Goal: Information Seeking & Learning: Find specific fact

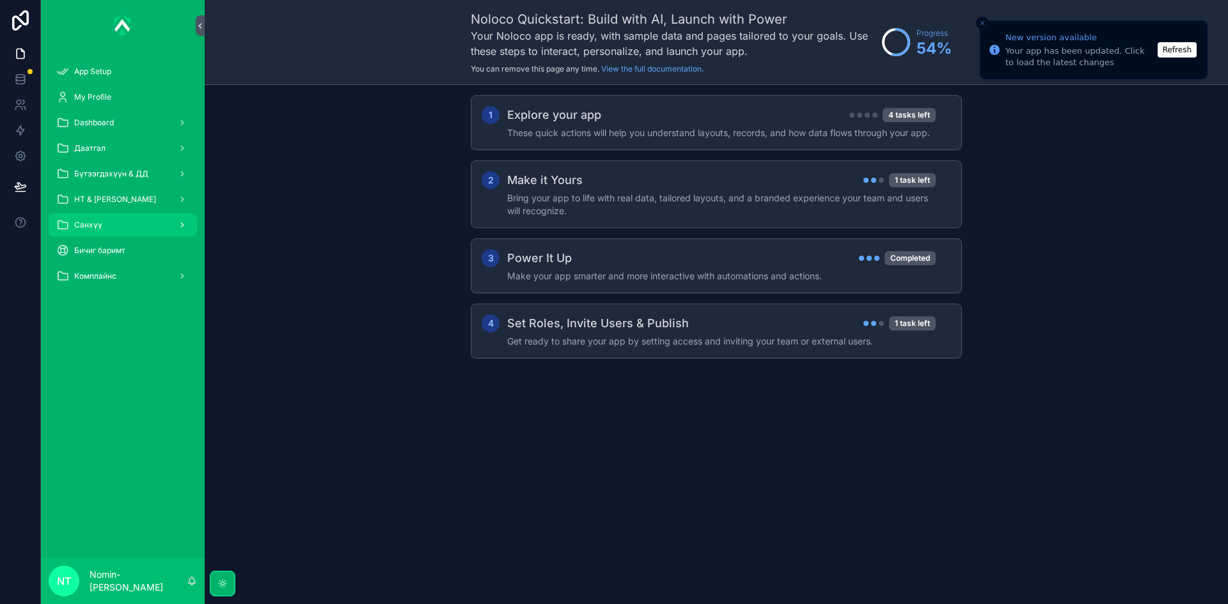
click at [157, 222] on div "Санхүү" at bounding box center [122, 225] width 133 height 20
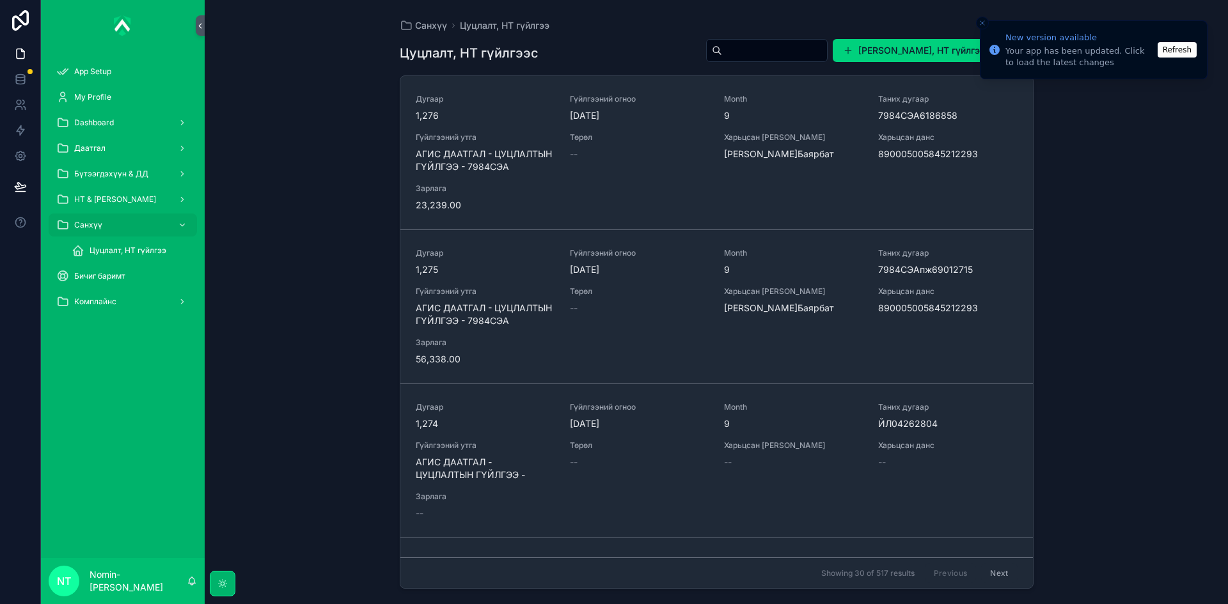
click at [981, 24] on icon "Close toast" at bounding box center [982, 23] width 8 height 8
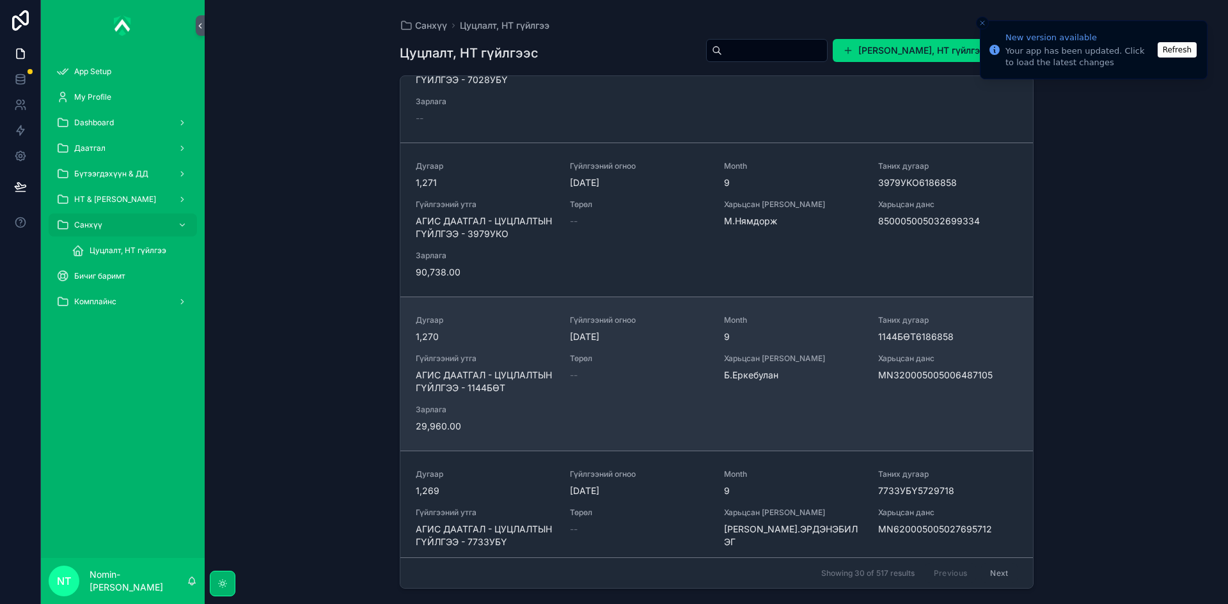
scroll to position [767, 0]
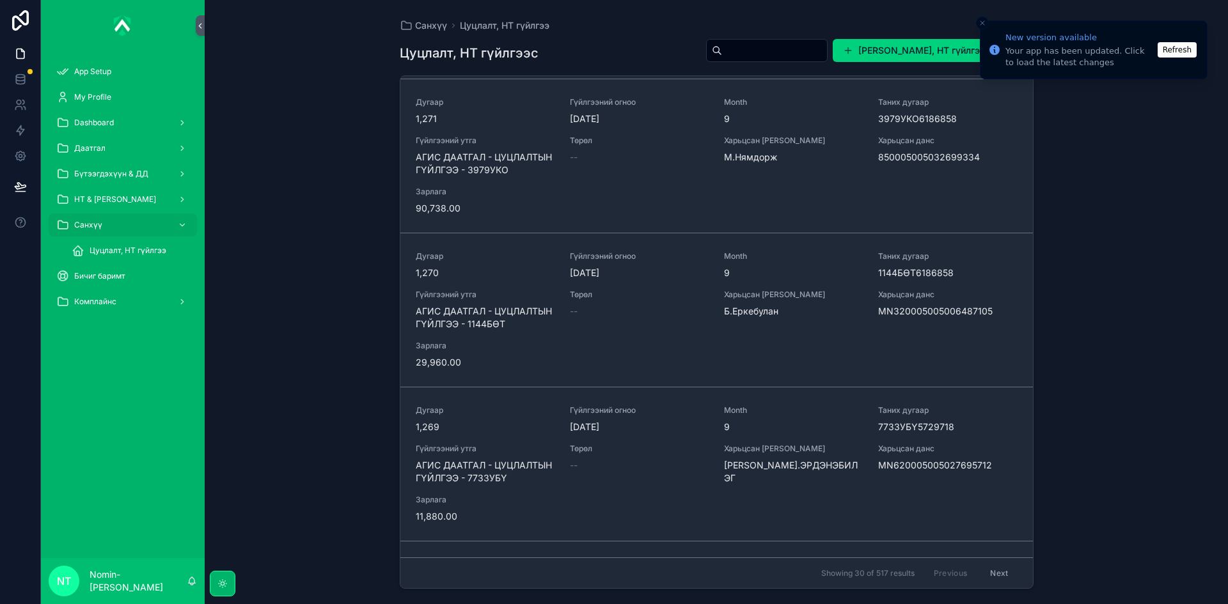
click at [986, 21] on button "Close toast" at bounding box center [982, 23] width 13 height 13
click at [982, 24] on icon "Close toast" at bounding box center [982, 23] width 8 height 8
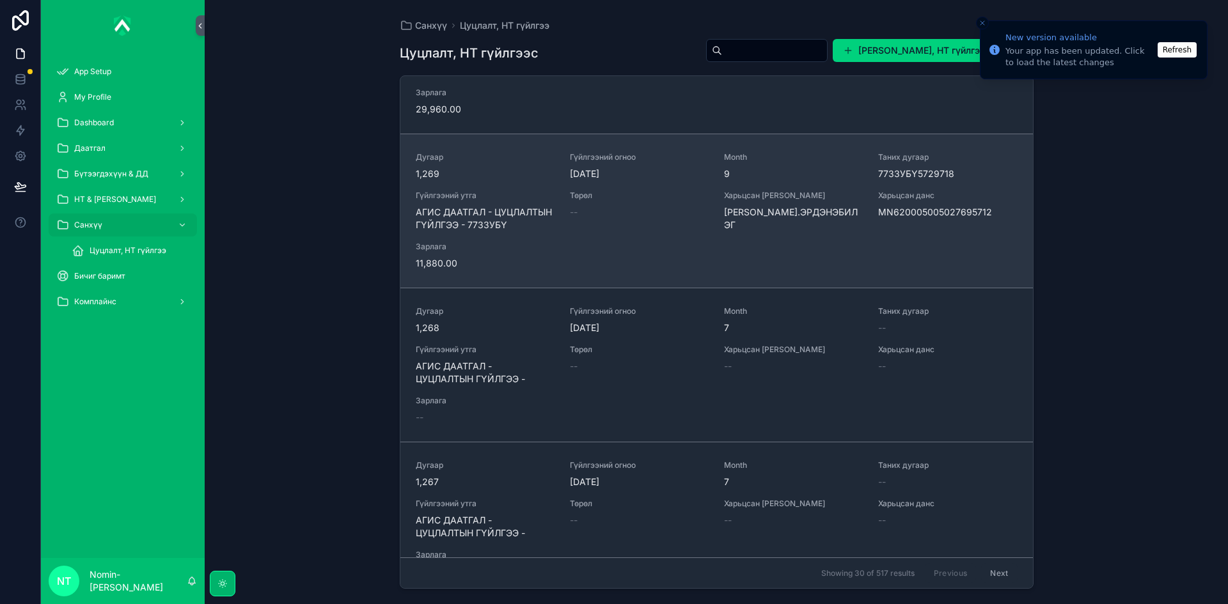
scroll to position [1023, 0]
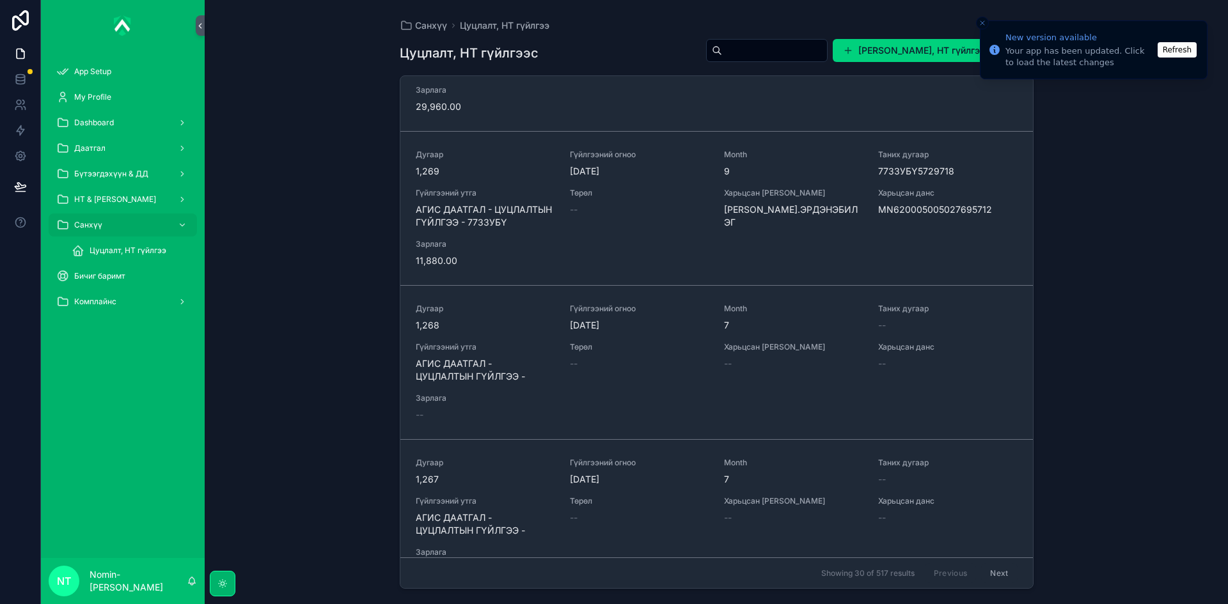
click at [779, 58] on input "scrollable content" at bounding box center [774, 51] width 105 height 18
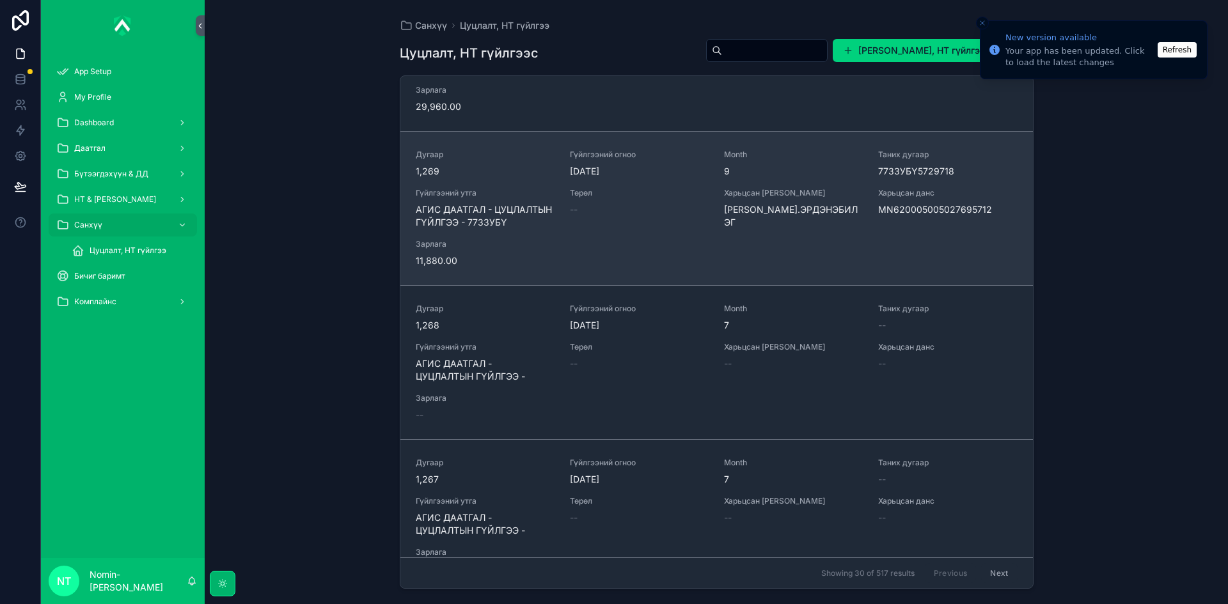
drag, startPoint x: 570, startPoint y: 168, endPoint x: 613, endPoint y: 170, distance: 42.9
click at [613, 170] on span "[DATE]" at bounding box center [639, 171] width 139 height 13
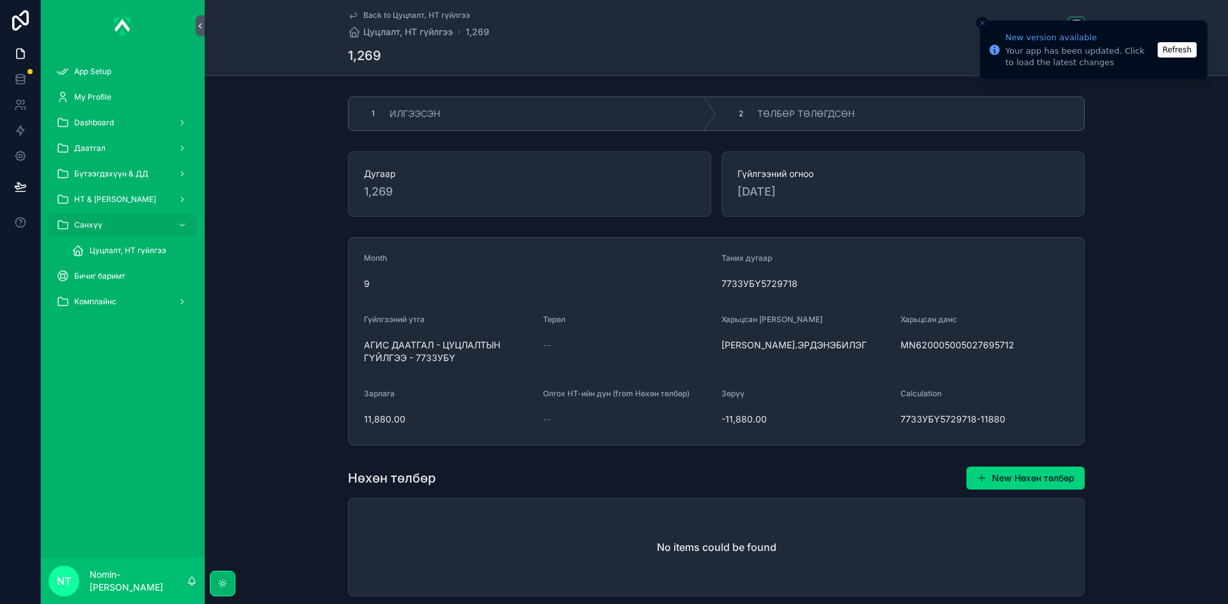
drag, startPoint x: 797, startPoint y: 199, endPoint x: 733, endPoint y: 197, distance: 64.0
click at [733, 197] on div "Гүйлгээний огноо [DATE]" at bounding box center [902, 184] width 363 height 65
copy span "[DATE]"
click at [93, 244] on div "Цуцлалт, НТ гүйлгээ" at bounding box center [131, 250] width 118 height 20
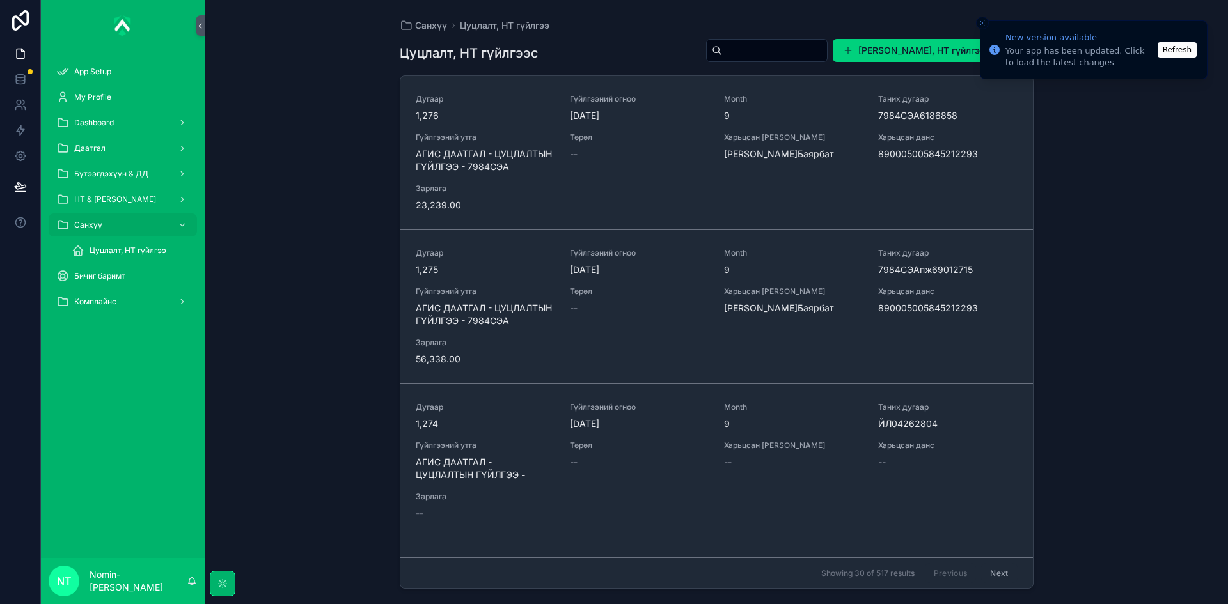
click at [763, 48] on input "scrollable content" at bounding box center [774, 51] width 105 height 18
paste input "**********"
type input "**********"
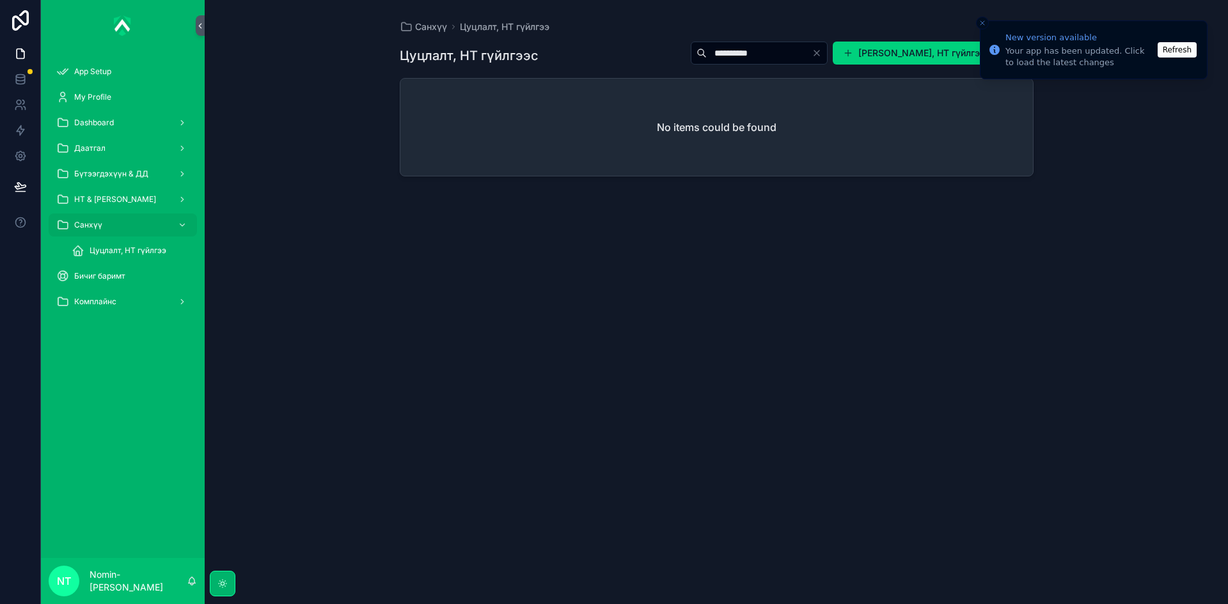
click at [752, 59] on input "**********" at bounding box center [759, 53] width 105 height 18
drag, startPoint x: 730, startPoint y: 61, endPoint x: 685, endPoint y: 68, distance: 44.7
click at [685, 68] on div "**********" at bounding box center [717, 55] width 634 height 29
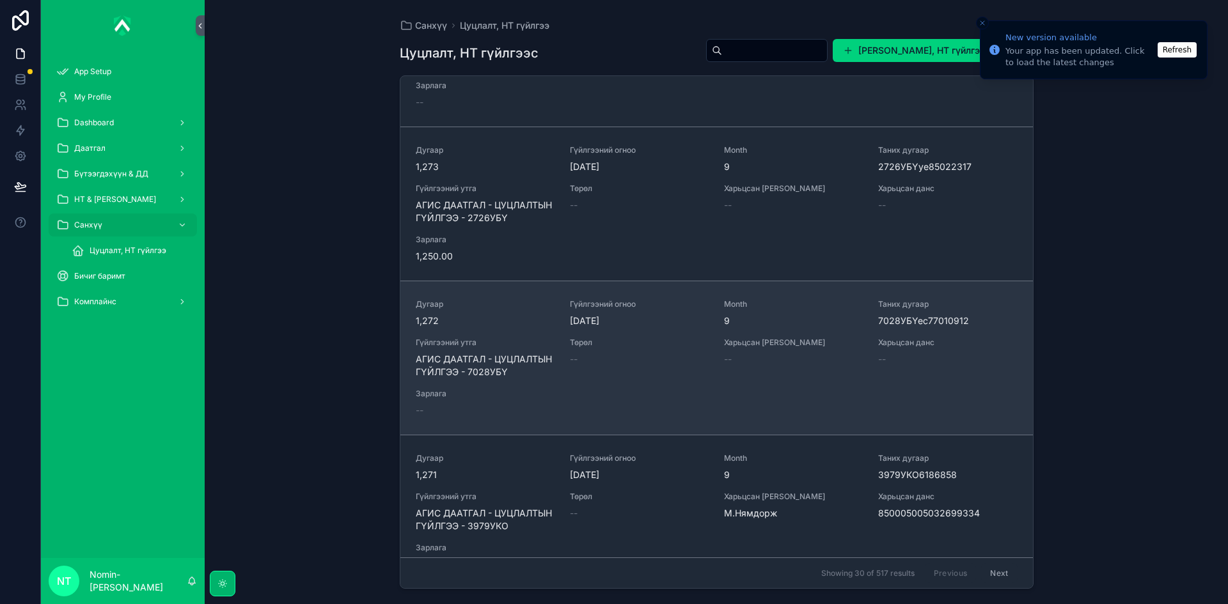
scroll to position [575, 0]
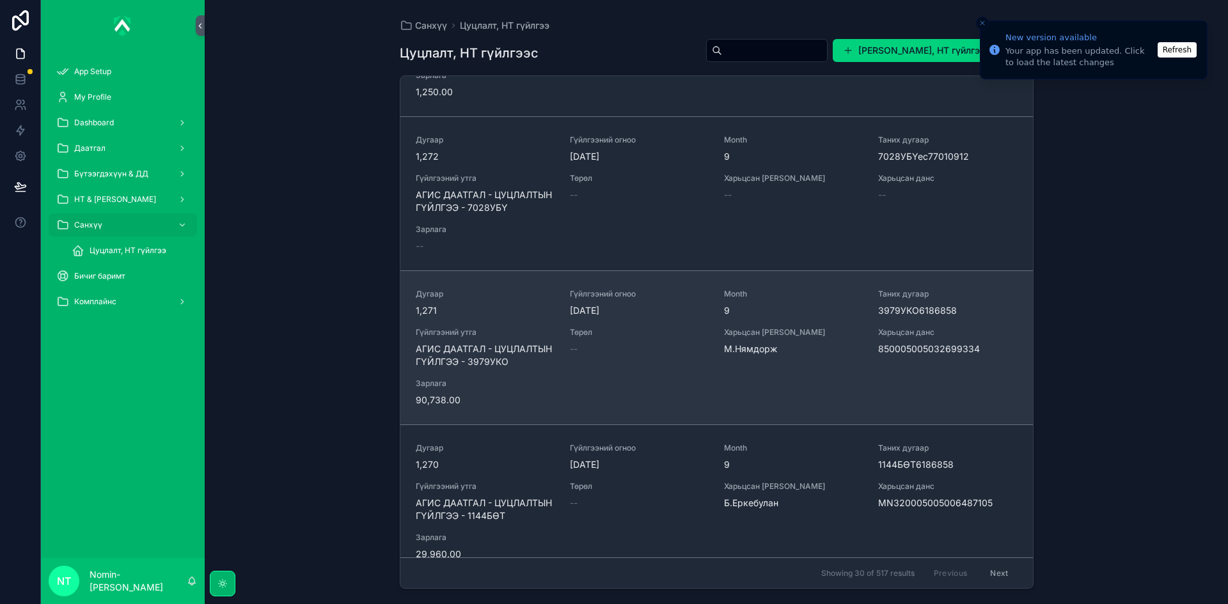
drag, startPoint x: 867, startPoint y: 352, endPoint x: 918, endPoint y: 354, distance: 50.5
click at [918, 354] on div "Дугаар 1,271 Гүйлгээний огноо [DATE] Month 9 Таних дугаар 3979УКО6186858 Гүйлгэ…" at bounding box center [717, 348] width 602 height 118
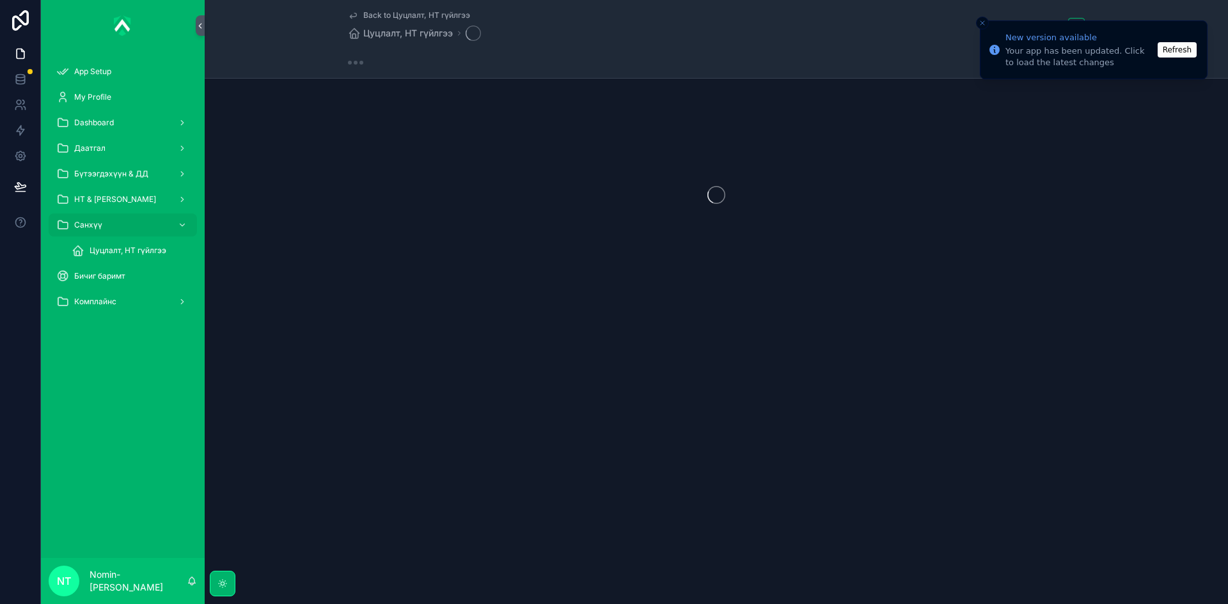
click at [926, 348] on div "Back to Цуцлалт, НТ гүйлгээ Цуцлалт, НТ гүйлгээ Edit" at bounding box center [716, 189] width 1023 height 378
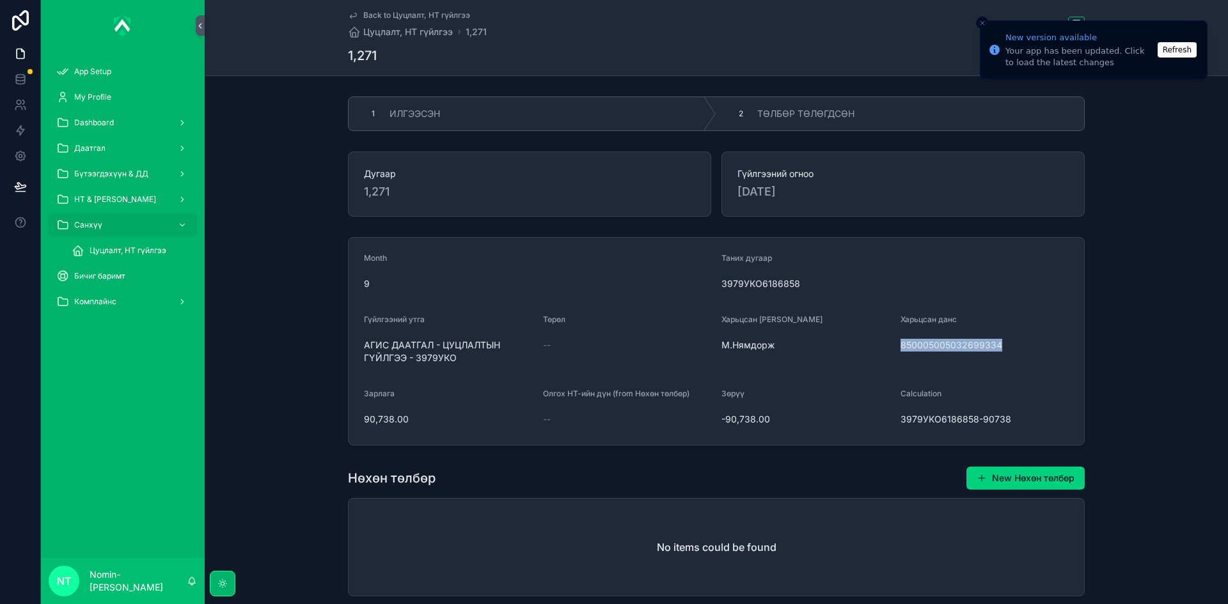
drag, startPoint x: 996, startPoint y: 345, endPoint x: 898, endPoint y: 346, distance: 97.8
click at [900, 346] on span "850005005032699334" at bounding box center [984, 345] width 169 height 13
copy span "850005005032699334"
drag, startPoint x: 357, startPoint y: 416, endPoint x: 410, endPoint y: 423, distance: 53.0
click at [410, 423] on form "Month 9 Таних дугаар 3979УКО6186858 Гүйлгээний утга АГИС ДААТГАЛ - ЦУЦЛАЛТЫН ГҮ…" at bounding box center [715, 341] width 735 height 207
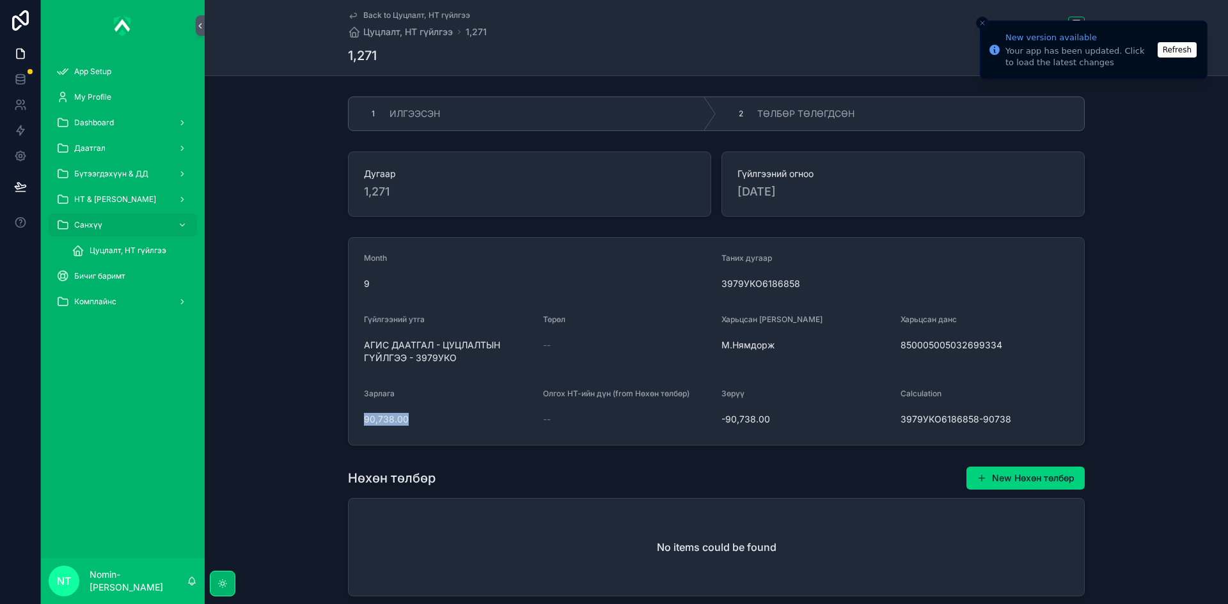
copy span "90,738.00"
drag, startPoint x: 357, startPoint y: 343, endPoint x: 451, endPoint y: 359, distance: 94.7
click at [451, 359] on form "Month 9 Таних дугаар 3979УКО6186858 Гүйлгээний утга АГИС ДААТГАЛ - ЦУЦЛАЛТЫН ГҮ…" at bounding box center [715, 341] width 735 height 207
copy span "АГИС ДААТГАЛ - ЦУЦЛАЛТЫН ГҮЙЛГЭЭ - 3979УКО"
click at [818, 125] on div "2 ТӨЛБӨР ТӨЛӨГДСӨН" at bounding box center [900, 113] width 368 height 33
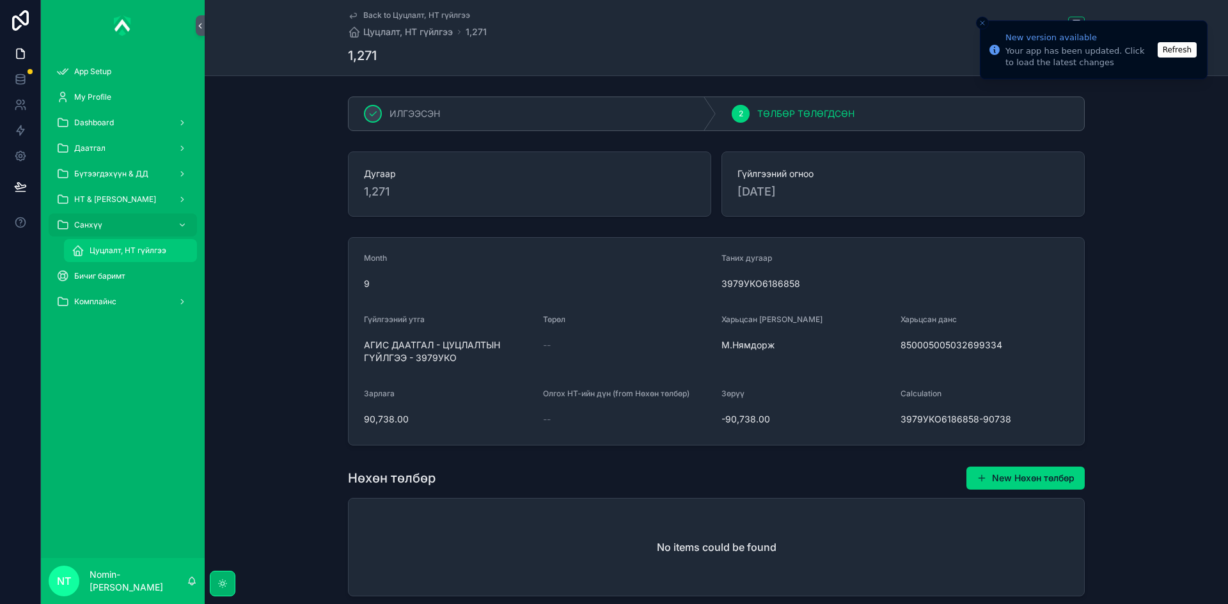
drag, startPoint x: 122, startPoint y: 246, endPoint x: 129, endPoint y: 240, distance: 8.6
click at [122, 246] on span "Цуцлалт, НТ гүйлгээ" at bounding box center [128, 251] width 77 height 10
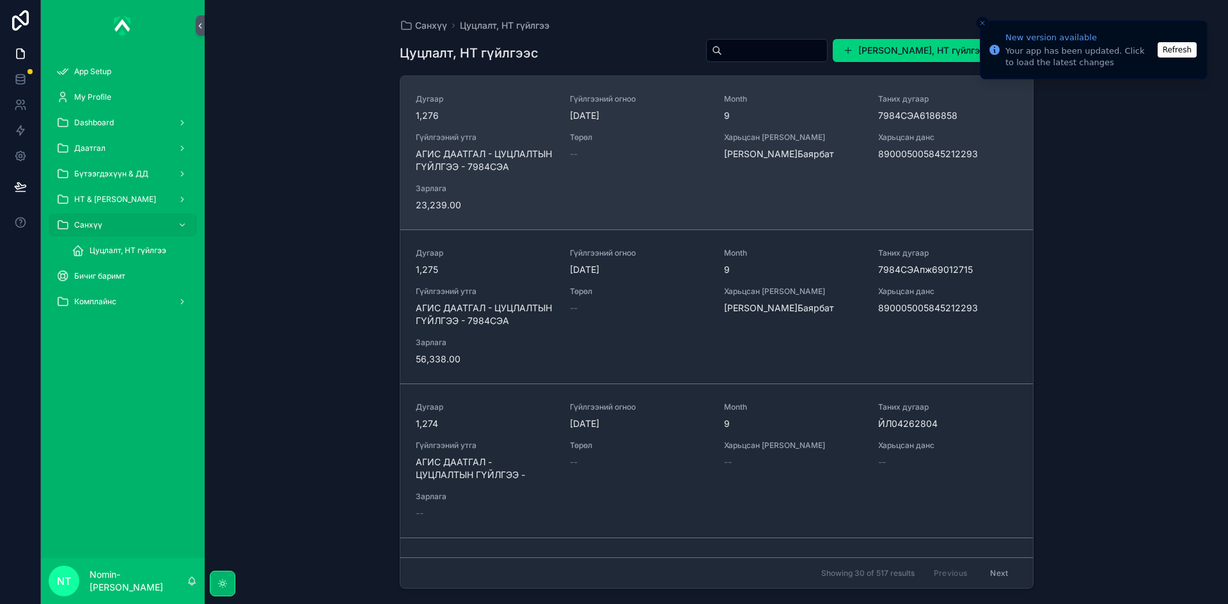
click at [868, 155] on div "Дугаар 1,276 Гүйлгээний огноо [DATE] Month 9 Таних дугаар 7984СЭА6186858 Гүйлгэ…" at bounding box center [717, 153] width 602 height 118
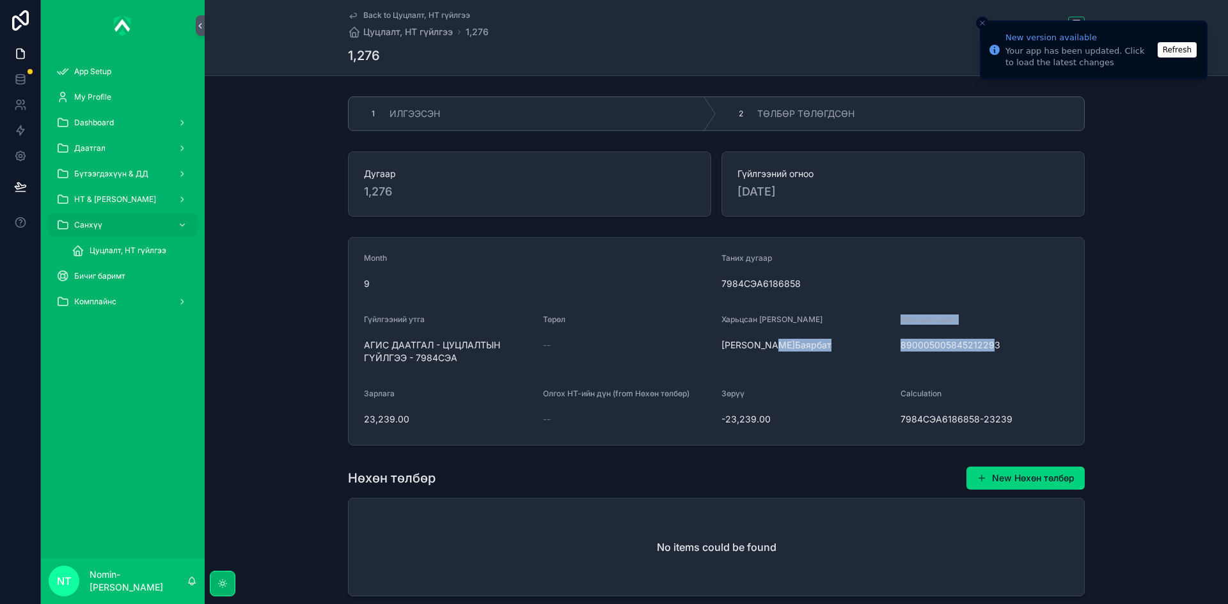
drag, startPoint x: 905, startPoint y: 347, endPoint x: 991, endPoint y: 350, distance: 86.4
click at [991, 350] on form "Month 9 Таних дугаар 7984СЭА6186858 Гүйлгээний утга АГИС ДААТГАЛ - ЦУЦЛАЛТЫН ГҮ…" at bounding box center [715, 341] width 735 height 207
drag, startPoint x: 994, startPoint y: 348, endPoint x: 895, endPoint y: 347, distance: 98.5
click at [895, 347] on form "Month 9 Таних дугаар 7984СЭА6186858 Гүйлгээний утга АГИС ДААТГАЛ - ЦУЦЛАЛТЫН ГҮ…" at bounding box center [715, 341] width 735 height 207
copy span "890005005845212293"
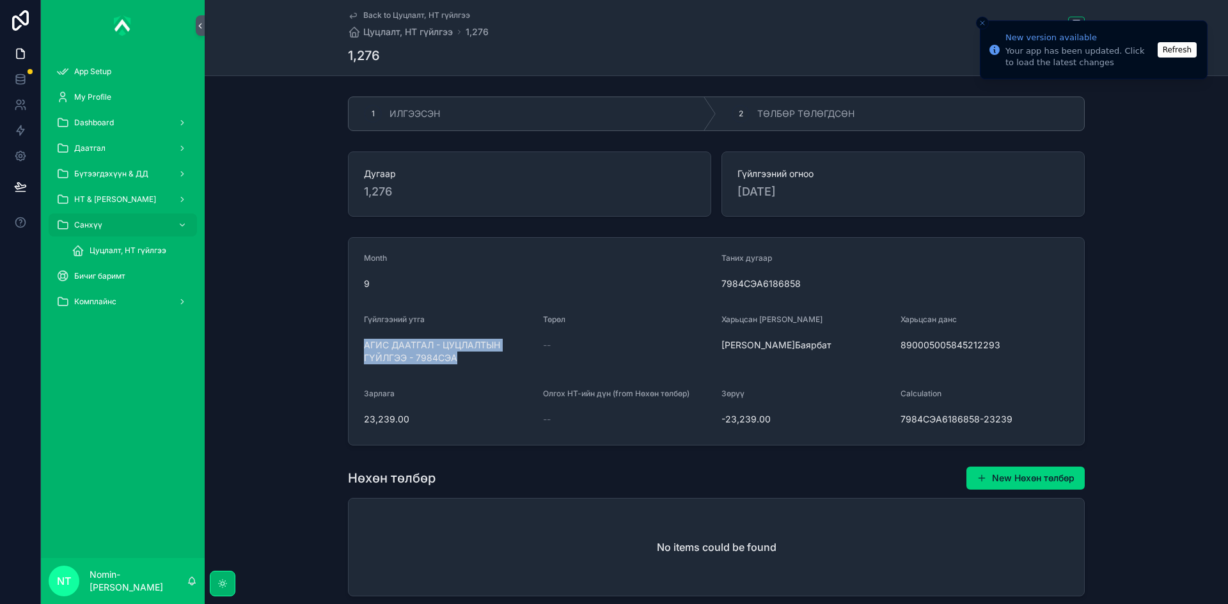
drag, startPoint x: 357, startPoint y: 343, endPoint x: 459, endPoint y: 364, distance: 103.8
click at [459, 364] on form "Month 9 Таних дугаар 7984СЭА6186858 Гүйлгээний утга АГИС ДААТГАЛ - ЦУЦЛАЛТЫН ГҮ…" at bounding box center [715, 341] width 735 height 207
copy span "АГИС ДААТГАЛ - ЦУЦЛАЛТЫН ГҮЙЛГЭЭ - 7984СЭА"
click at [705, 121] on icon "scrollable content" at bounding box center [709, 113] width 13 height 33
click at [731, 111] on div "2" at bounding box center [740, 114] width 18 height 18
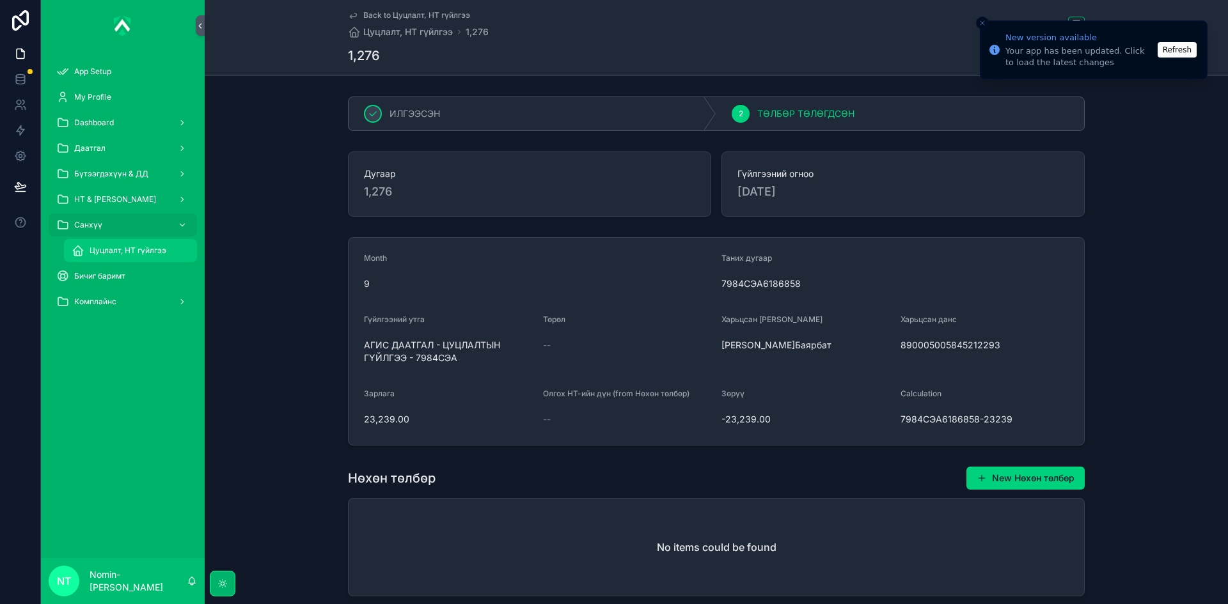
click at [124, 240] on link "Цуцлалт, НТ гүйлгээ" at bounding box center [130, 250] width 133 height 23
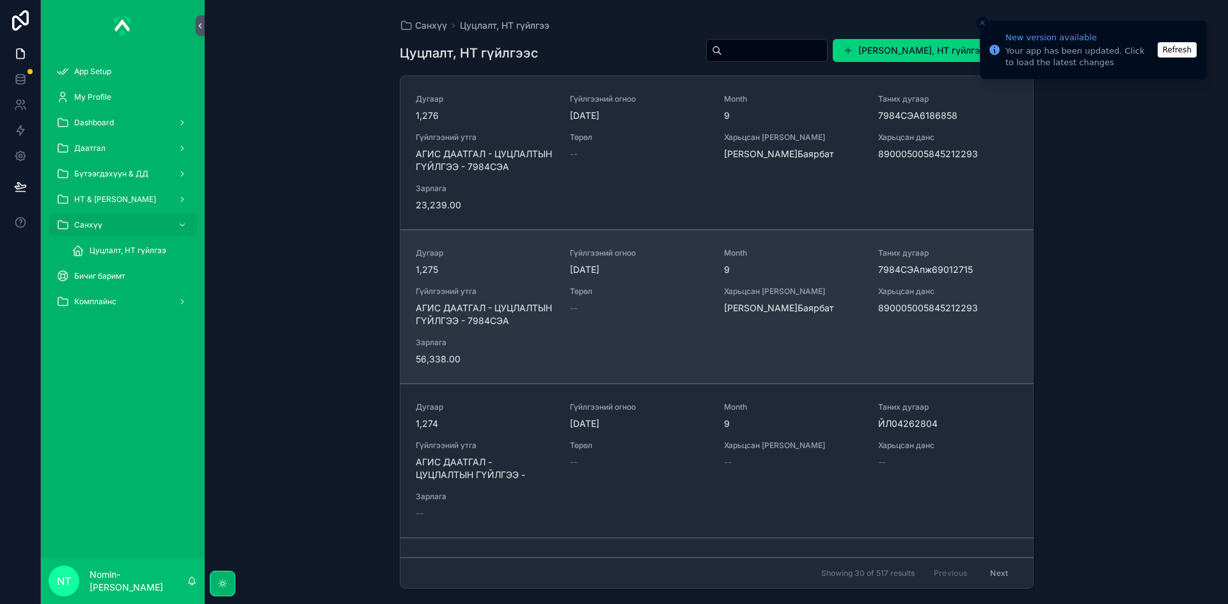
click at [536, 311] on span "АГИС ДААТГАЛ - ЦУЦЛАЛТЫН ГҮЙЛГЭЭ - 7984СЭА" at bounding box center [485, 315] width 139 height 26
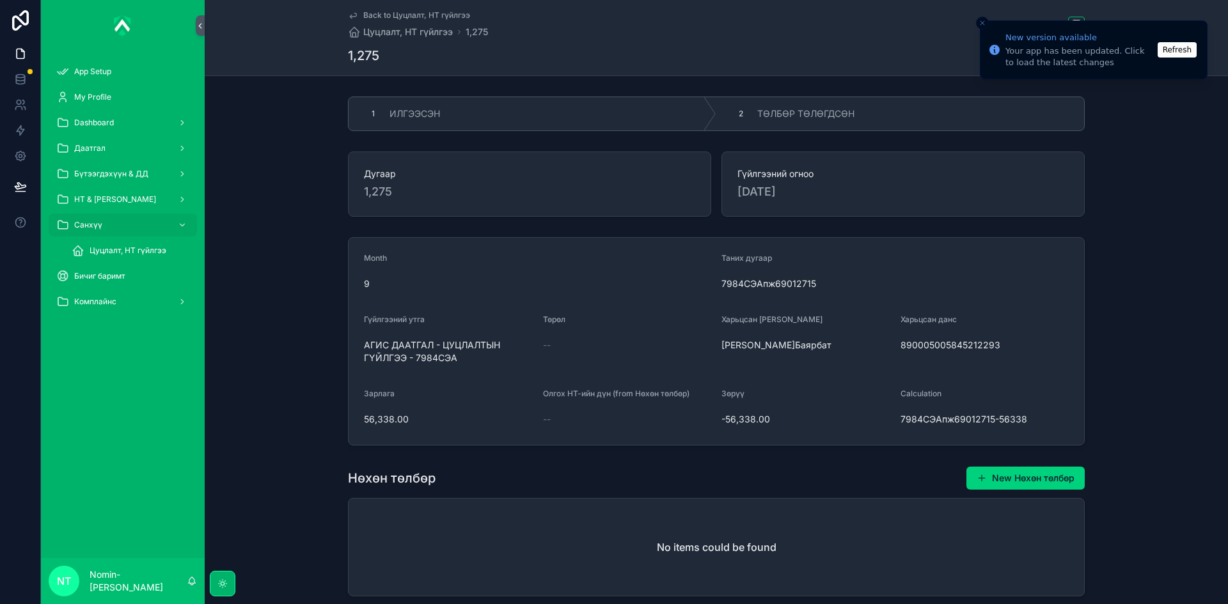
drag, startPoint x: 893, startPoint y: 347, endPoint x: 997, endPoint y: 356, distance: 104.6
click at [997, 356] on form "Month 9 Таних дугаар 7984СЭАпж69012715 Гүйлгээний утга АГИС ДААТГАЛ - ЦУЦЛАЛТЫН…" at bounding box center [715, 341] width 735 height 207
copy span "890005005845212293"
drag, startPoint x: 360, startPoint y: 348, endPoint x: 459, endPoint y: 368, distance: 101.1
click at [459, 368] on form "Month 9 Таних дугаар 7984СЭАпж69012715 Гүйлгээний утга АГИС ДААТГАЛ - ЦУЦЛАЛТЫН…" at bounding box center [715, 341] width 735 height 207
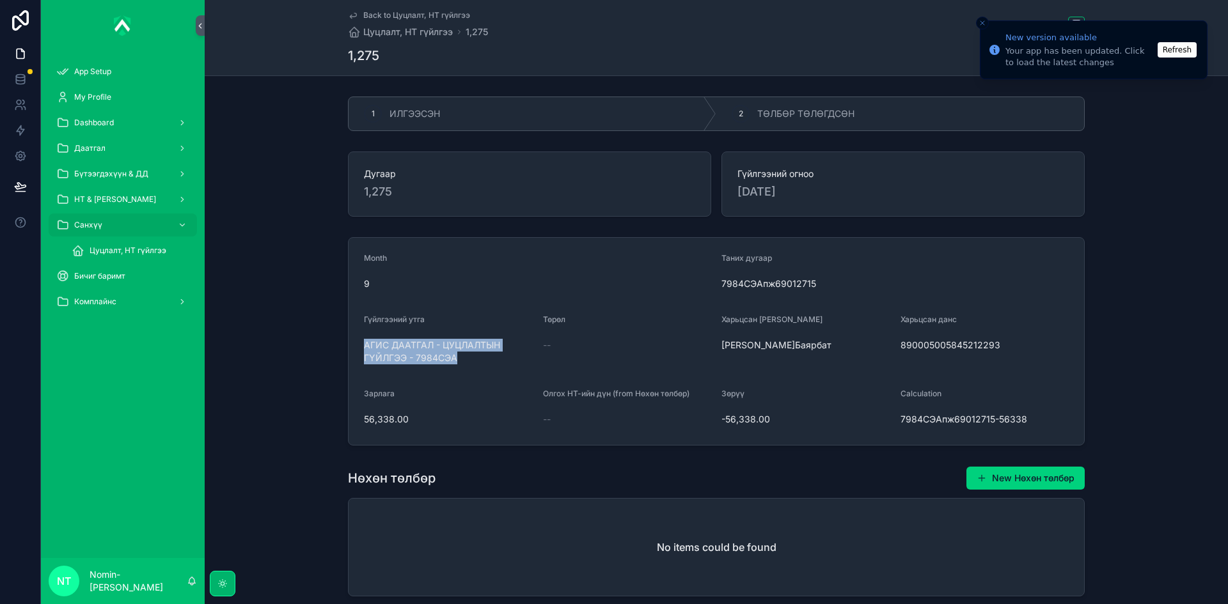
copy span "АГИС ДААТГАЛ - ЦУЦЛАЛТЫН ГҮЙЛГЭЭ - 7984СЭА"
drag, startPoint x: 809, startPoint y: 98, endPoint x: 803, endPoint y: 132, distance: 35.0
click at [805, 127] on div "2 ТӨЛБӨР ТӨЛӨГДСӨН" at bounding box center [900, 113] width 368 height 33
click at [803, 132] on div "1 ИЛГЭЭСЭН 2 ТӨЛБӨР ТӨЛӨГДСӨН" at bounding box center [716, 113] width 1023 height 45
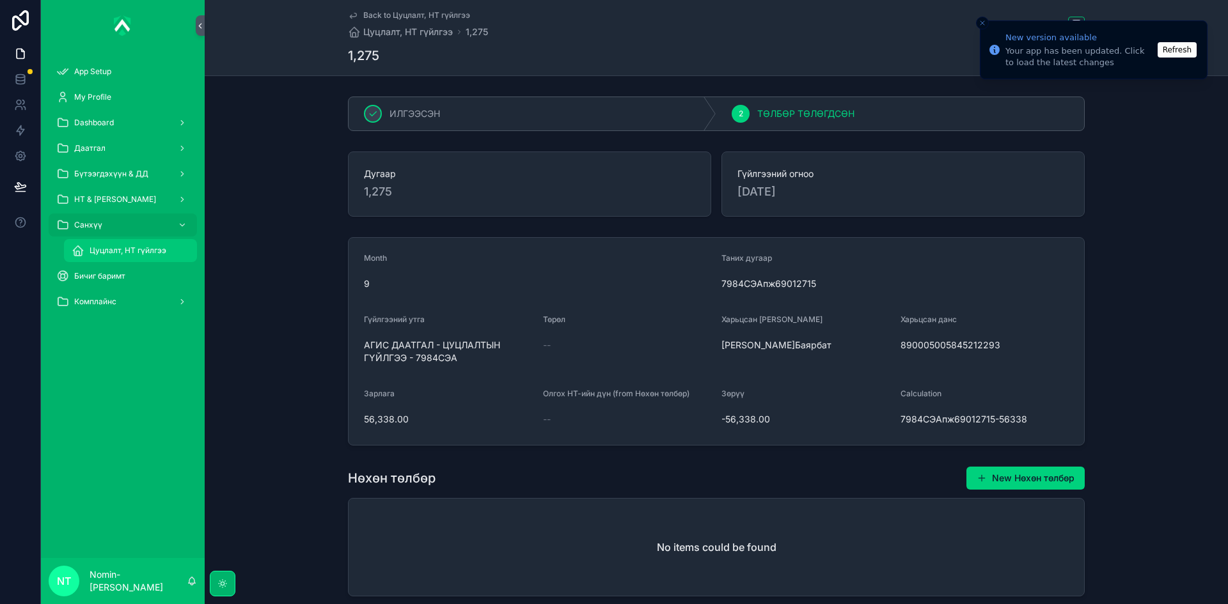
drag, startPoint x: 136, startPoint y: 253, endPoint x: 129, endPoint y: 249, distance: 8.9
click at [136, 253] on span "Цуцлалт, НТ гүйлгээ" at bounding box center [128, 251] width 77 height 10
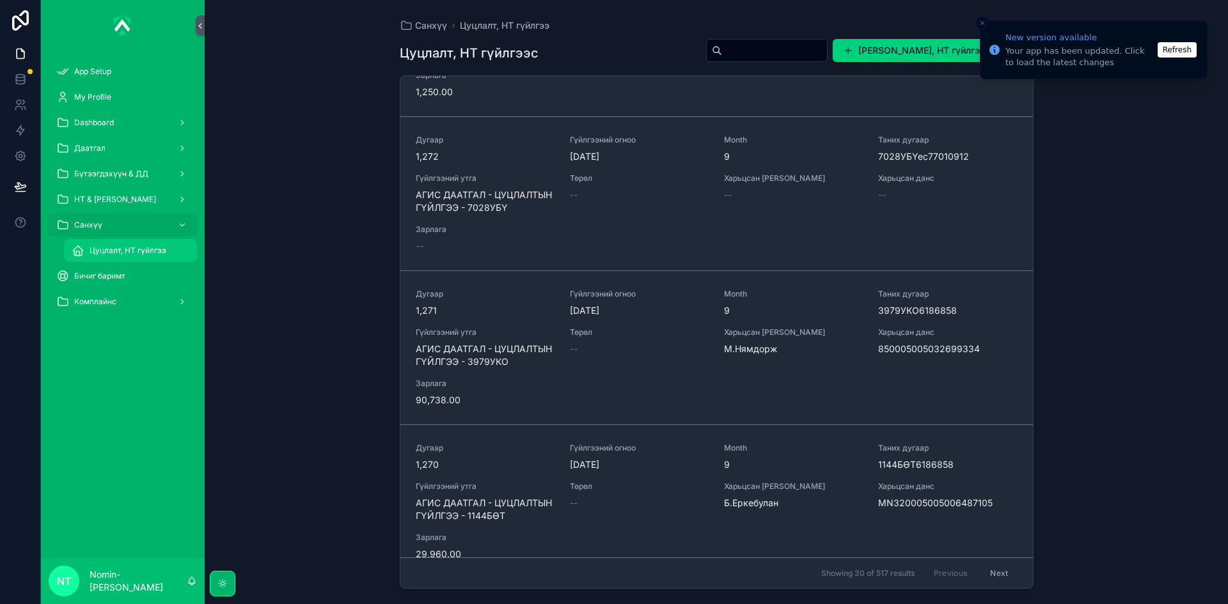
scroll to position [639, 0]
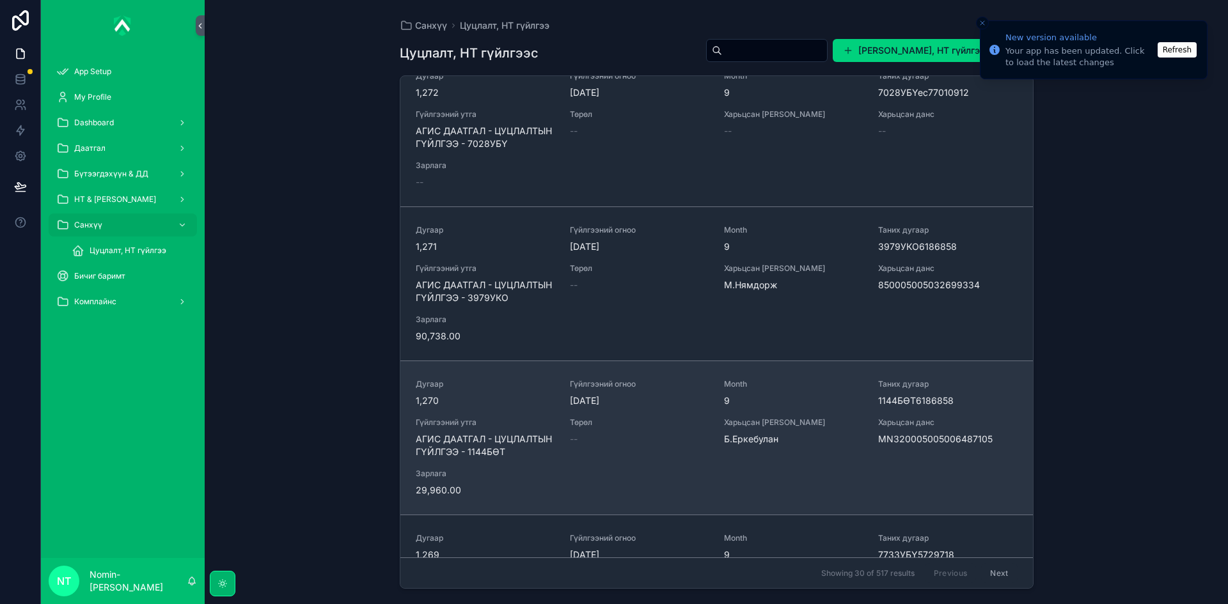
click at [575, 444] on span "--" at bounding box center [574, 439] width 8 height 13
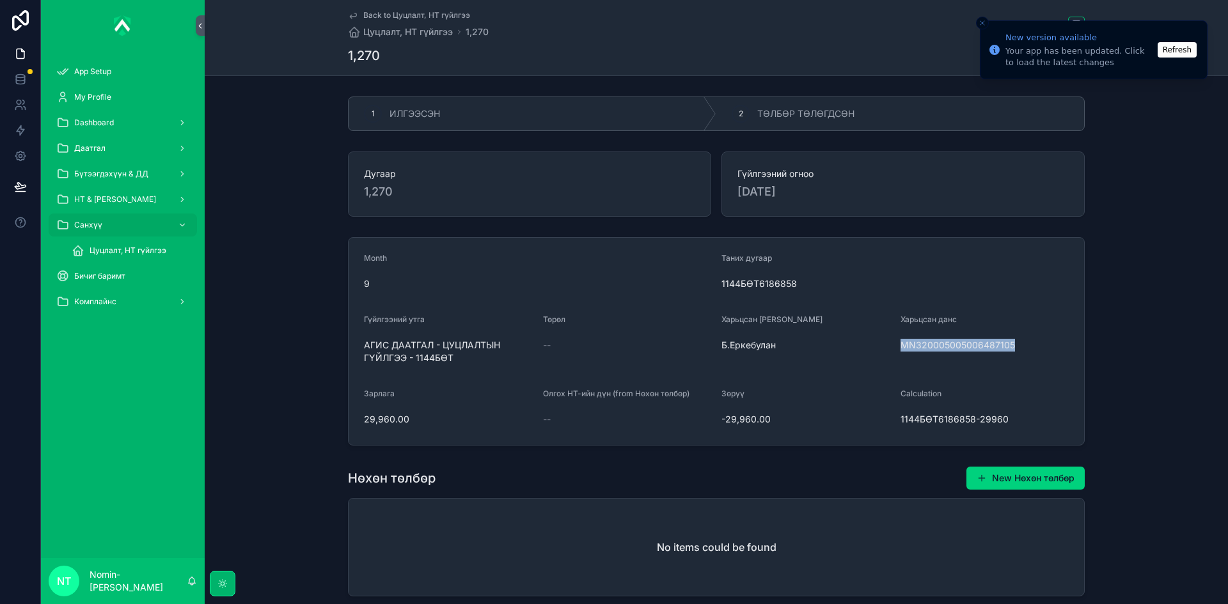
drag, startPoint x: 897, startPoint y: 344, endPoint x: 1013, endPoint y: 354, distance: 116.2
click at [1013, 354] on div "MN320005005006487105" at bounding box center [984, 345] width 169 height 20
copy span "MN320005005006487105"
drag, startPoint x: 356, startPoint y: 345, endPoint x: 450, endPoint y: 364, distance: 96.6
click at [450, 364] on form "Month 9 Таних дугаар 1144БӨТ6186858 Гүйлгээний утга АГИС ДААТГАЛ - ЦУЦЛАЛТЫН ГҮ…" at bounding box center [715, 341] width 735 height 207
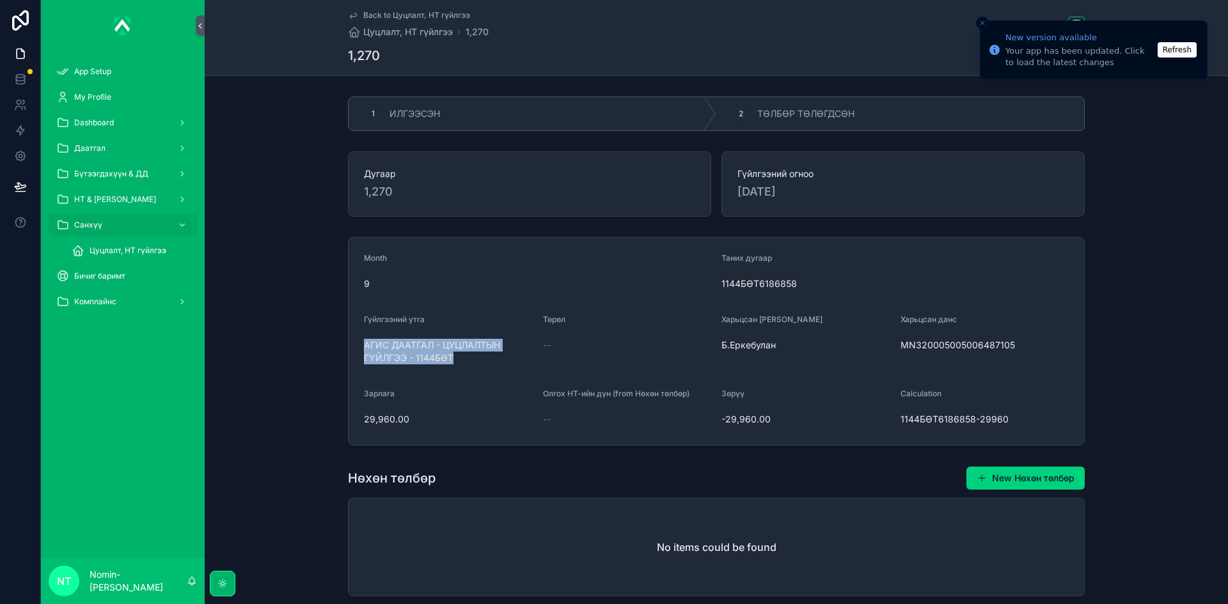
copy span "АГИС ДААТГАЛ - ЦУЦЛАЛТЫН ГҮЙЛГЭЭ - 1144БӨТ"
click at [798, 125] on div "2 ТӨЛБӨР ТӨЛӨГДСӨН" at bounding box center [900, 113] width 368 height 33
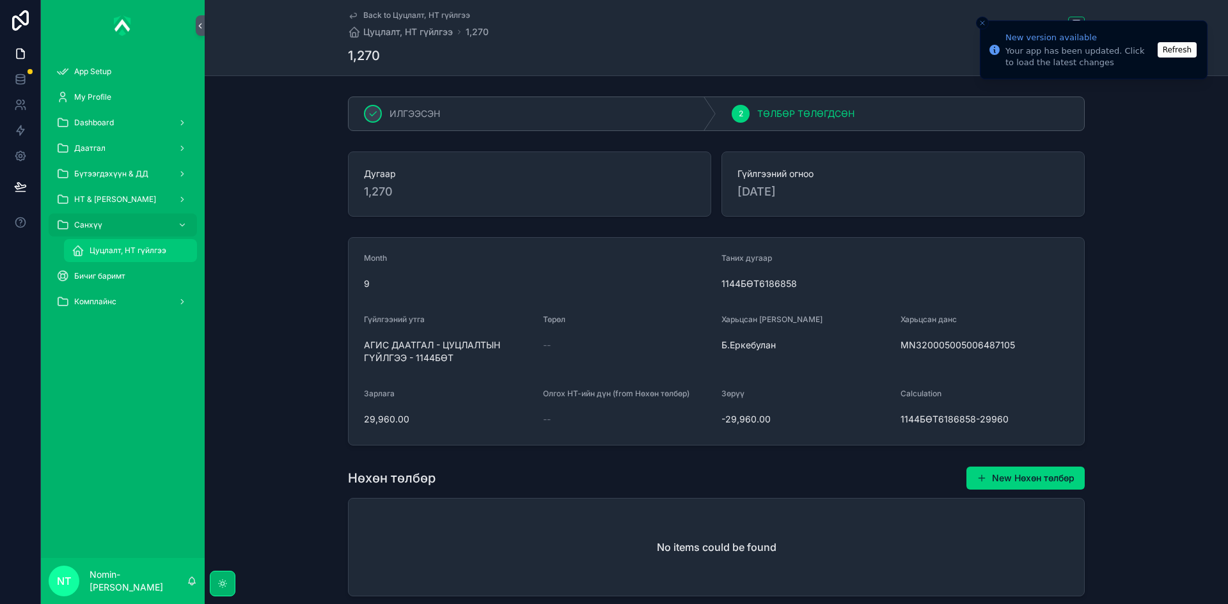
click at [116, 252] on span "Цуцлалт, НТ гүйлгээ" at bounding box center [128, 251] width 77 height 10
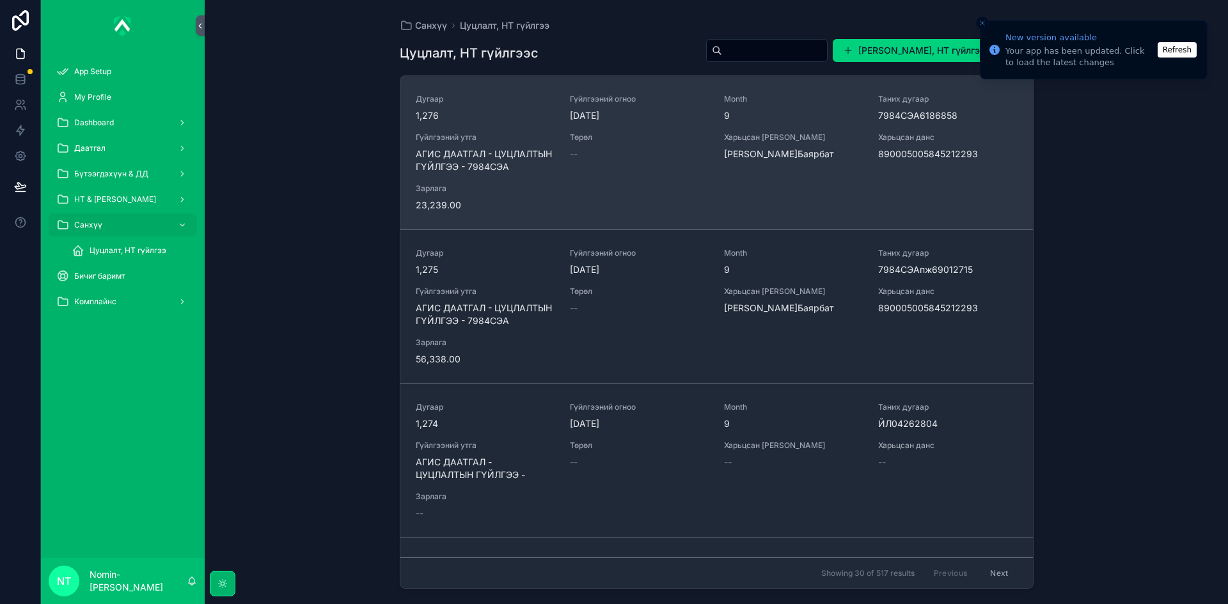
click at [595, 191] on div "Дугаар 1,276 Гүйлгээний огноо [DATE] Month 9 Таних дугаар 7984СЭА6186858 Гүйлгэ…" at bounding box center [717, 153] width 602 height 118
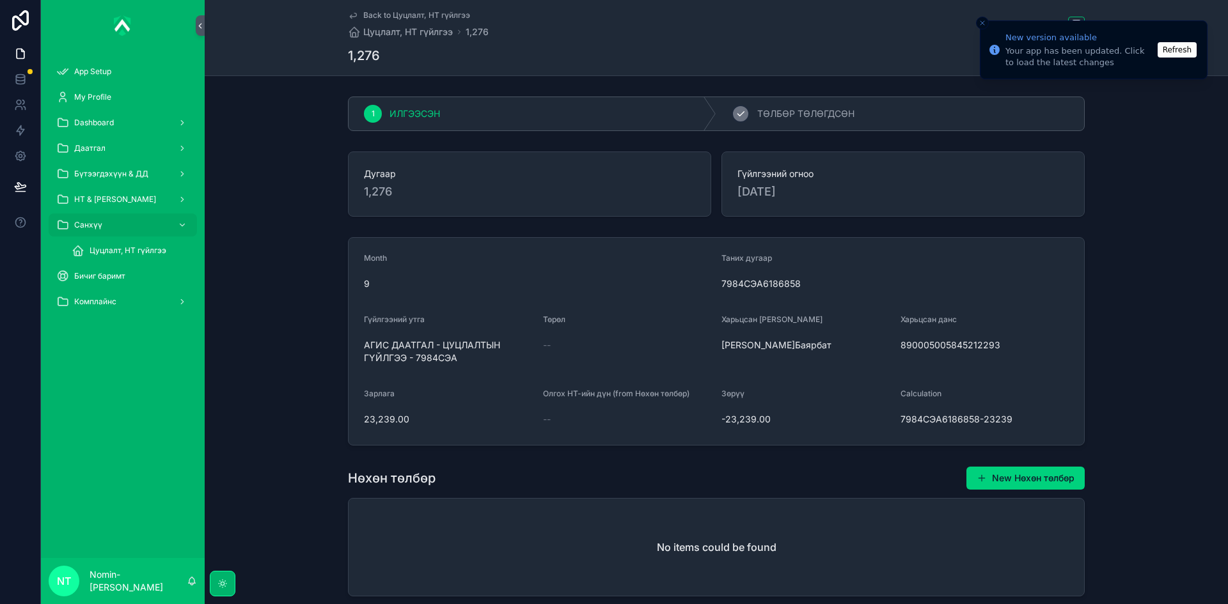
click at [774, 108] on span "ТӨЛБӨР ТӨЛӨГДСӨН" at bounding box center [805, 113] width 97 height 13
click at [137, 242] on div "Цуцлалт, НТ гүйлгээ" at bounding box center [131, 250] width 118 height 20
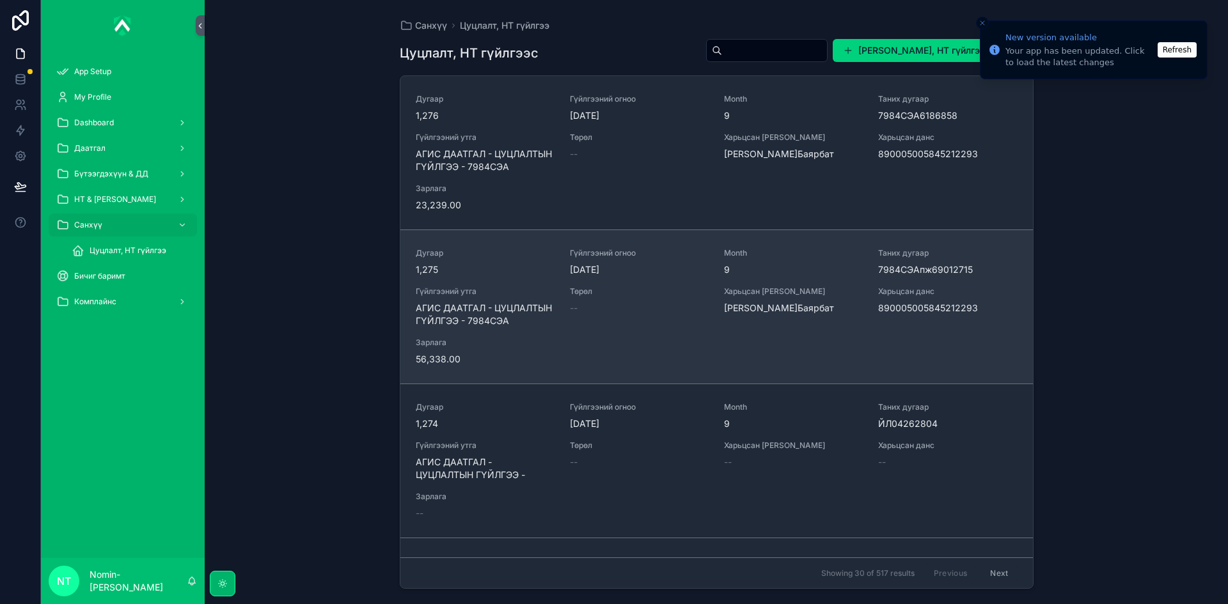
click at [583, 304] on div "--" at bounding box center [639, 308] width 139 height 13
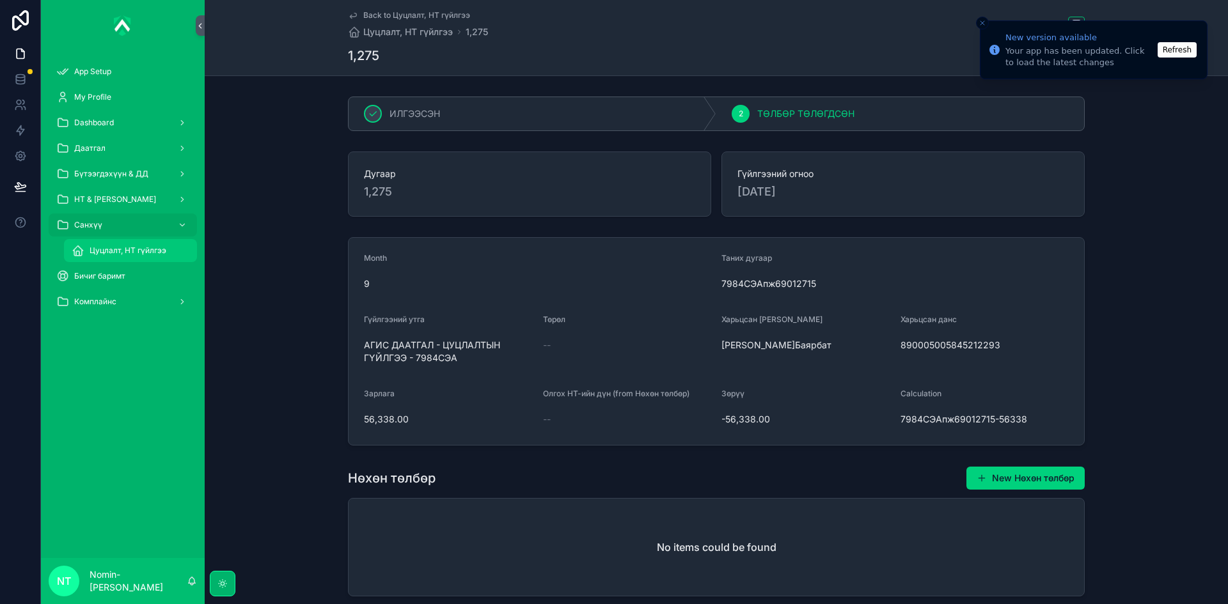
click at [117, 258] on div "Цуцлалт, НТ гүйлгээ" at bounding box center [131, 250] width 118 height 20
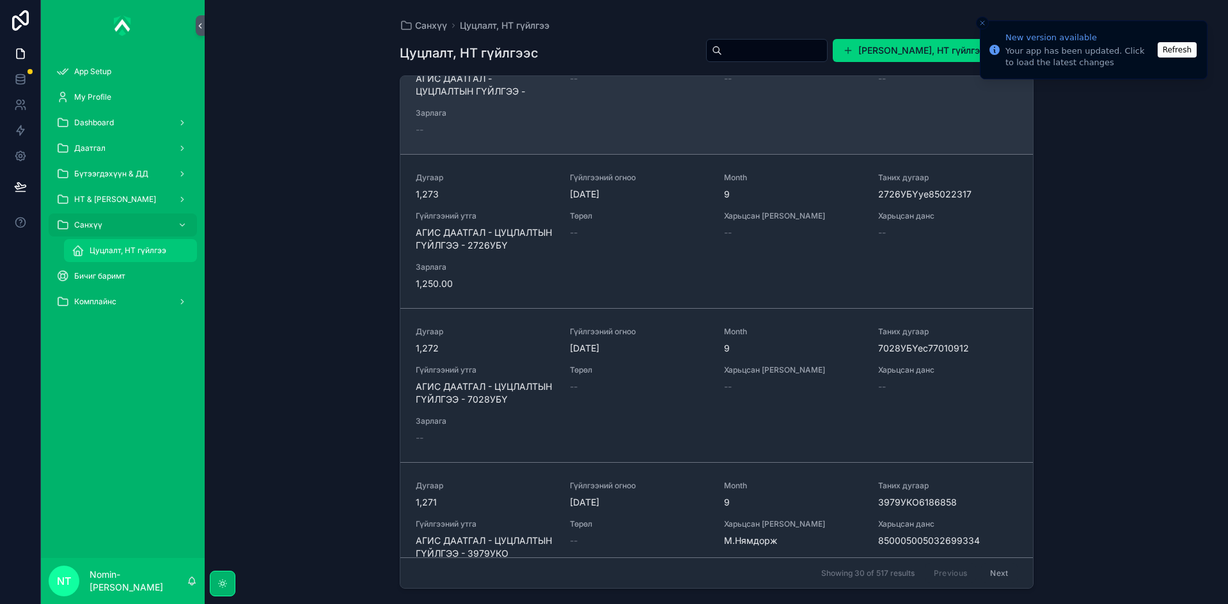
scroll to position [512, 0]
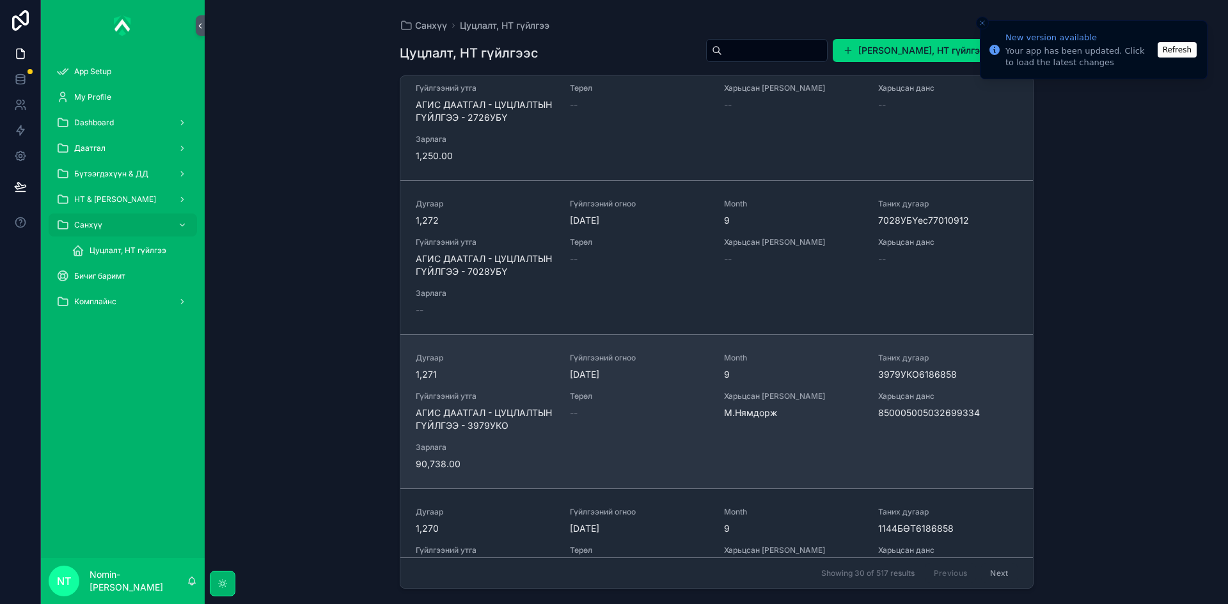
click at [514, 407] on span "АГИС ДААТГАЛ - ЦУЦЛАЛТЫН ГҮЙЛГЭЭ - 3979УКО" at bounding box center [485, 420] width 139 height 26
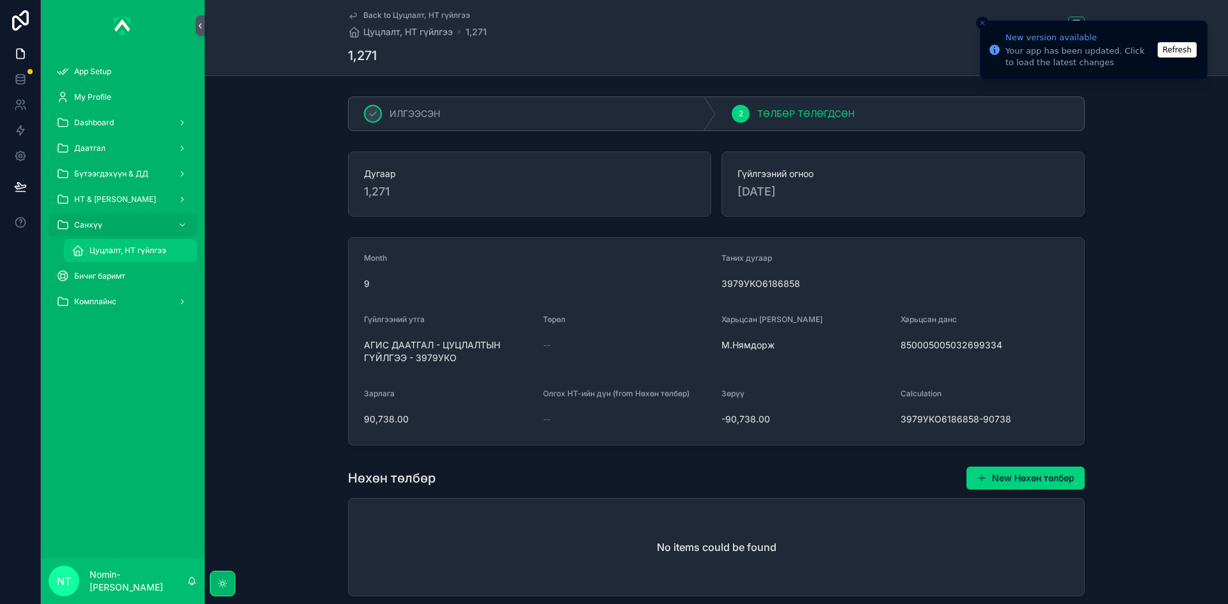
click at [134, 252] on span "Цуцлалт, НТ гүйлгээ" at bounding box center [128, 251] width 77 height 10
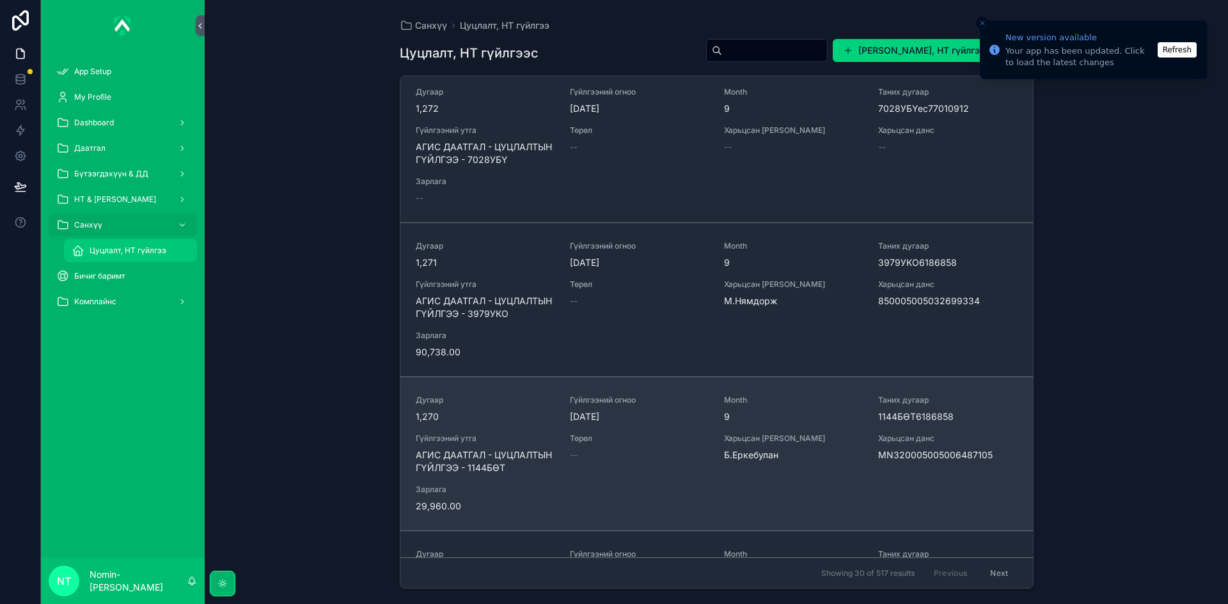
scroll to position [639, 0]
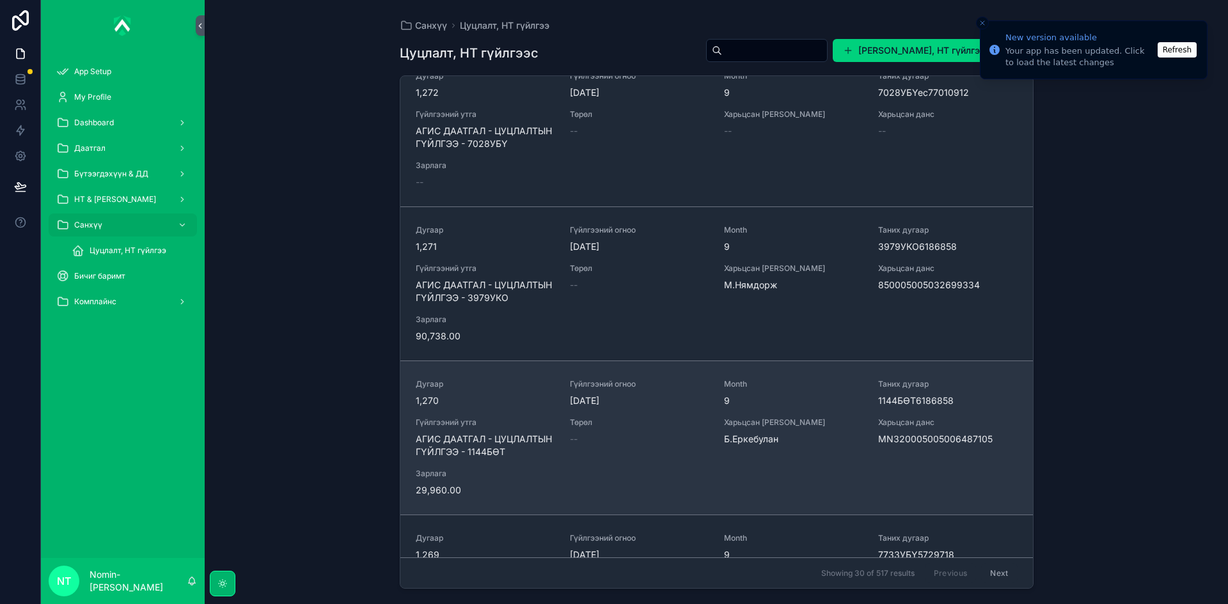
click at [570, 430] on div "Төрөл --" at bounding box center [639, 432] width 139 height 28
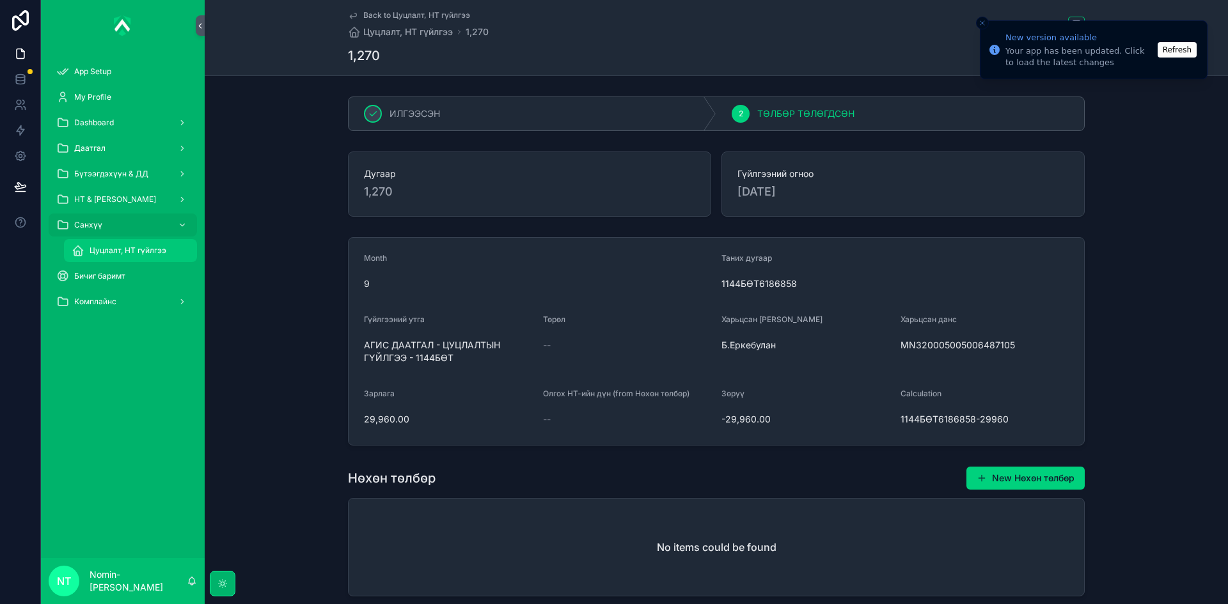
click at [172, 258] on div "Цуцлалт, НТ гүйлгээ" at bounding box center [131, 250] width 118 height 20
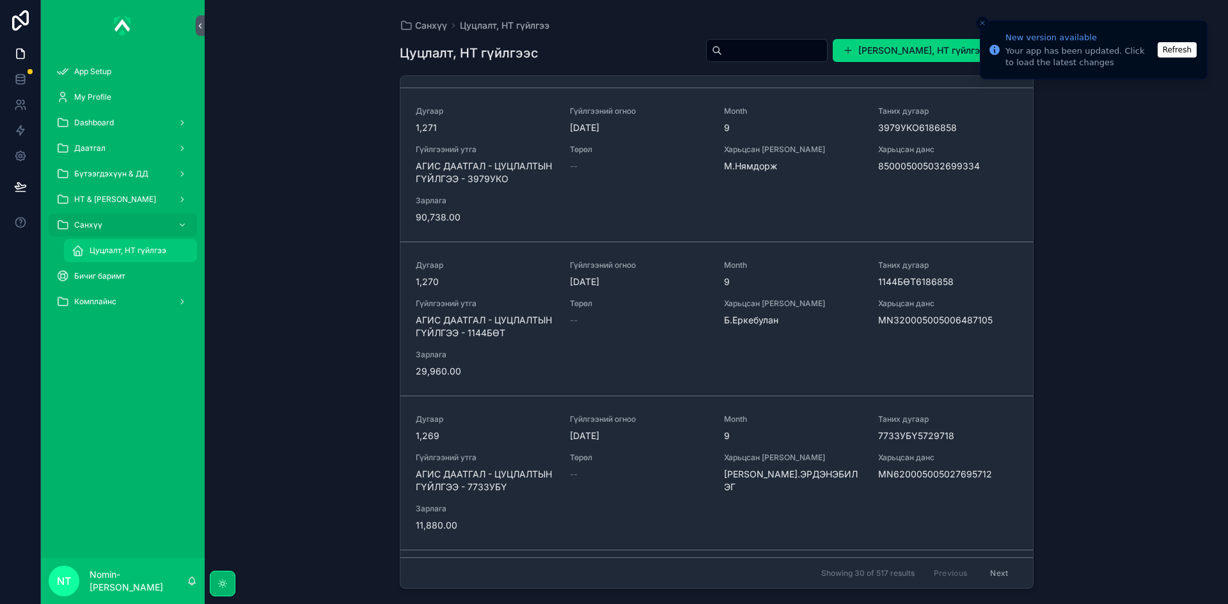
scroll to position [831, 0]
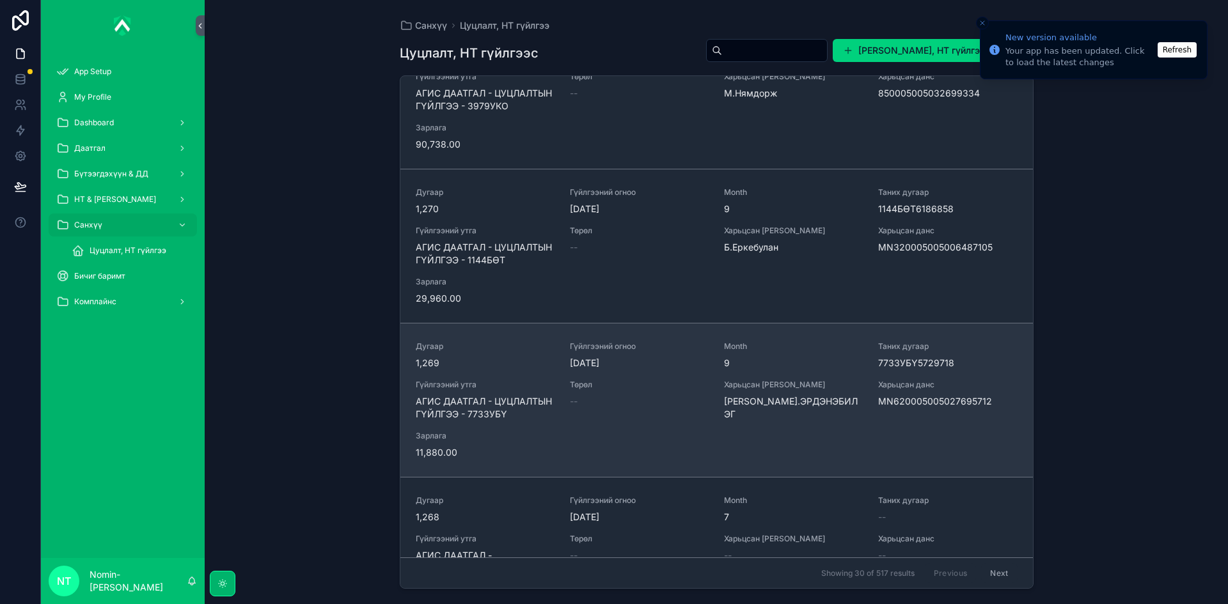
click at [583, 401] on div "--" at bounding box center [639, 401] width 139 height 13
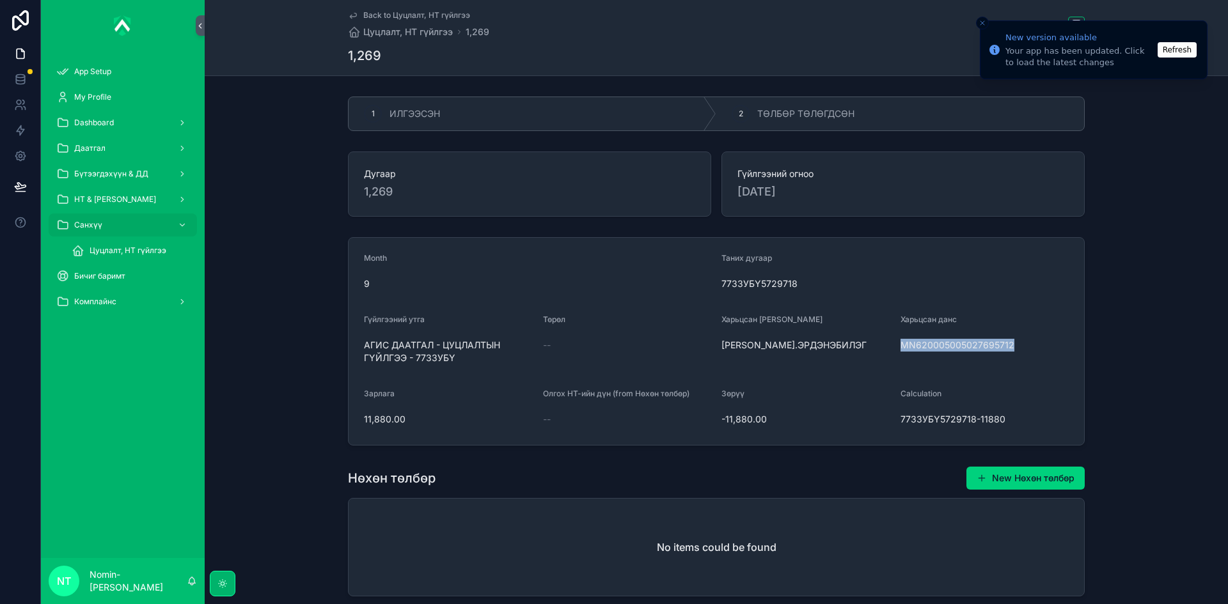
drag, startPoint x: 895, startPoint y: 344, endPoint x: 1006, endPoint y: 352, distance: 111.5
click at [1006, 352] on form "Month 9 Таних дугаар 7733УБҮ5729718 Гүйлгээний утга АГИС ДААТГАЛ - ЦУЦЛАЛТЫН ГҮ…" at bounding box center [715, 341] width 735 height 207
drag, startPoint x: 362, startPoint y: 345, endPoint x: 455, endPoint y: 368, distance: 96.3
click at [455, 368] on form "Month 9 Таних дугаар 7733УБҮ5729718 Гүйлгээний утга АГИС ДААТГАЛ - ЦУЦЛАЛТЫН ГҮ…" at bounding box center [715, 341] width 735 height 207
click at [985, 24] on button "Close toast" at bounding box center [982, 23] width 13 height 13
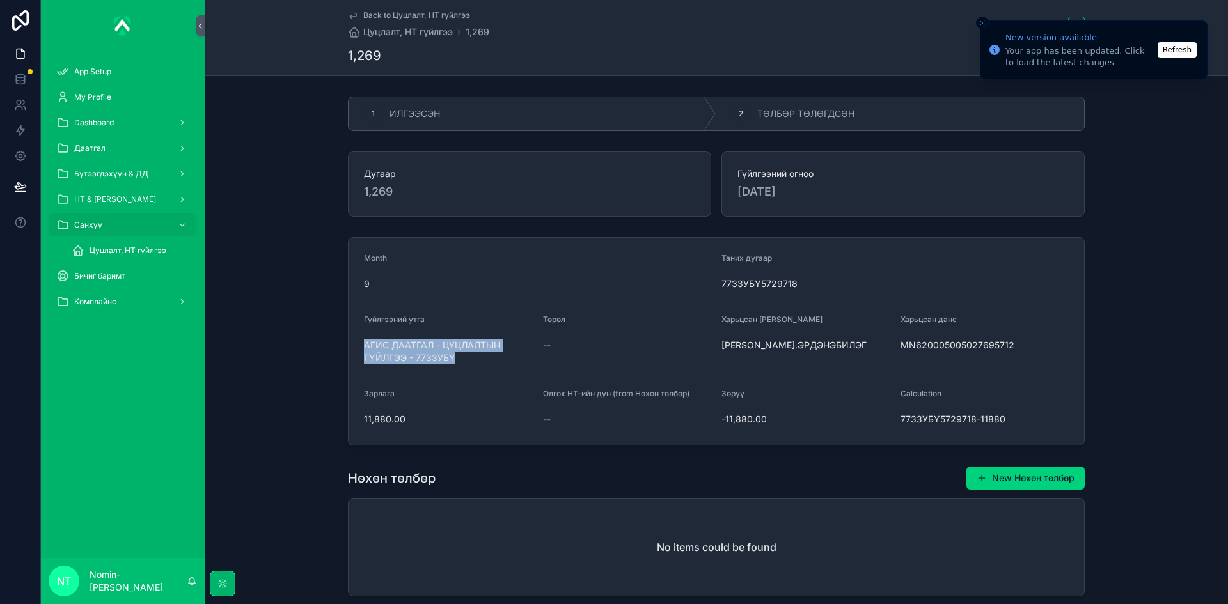
click at [982, 24] on icon "Close toast" at bounding box center [982, 23] width 8 height 8
click at [792, 116] on span "ТӨЛБӨР ТӨЛӨГДСӨН" at bounding box center [805, 113] width 97 height 13
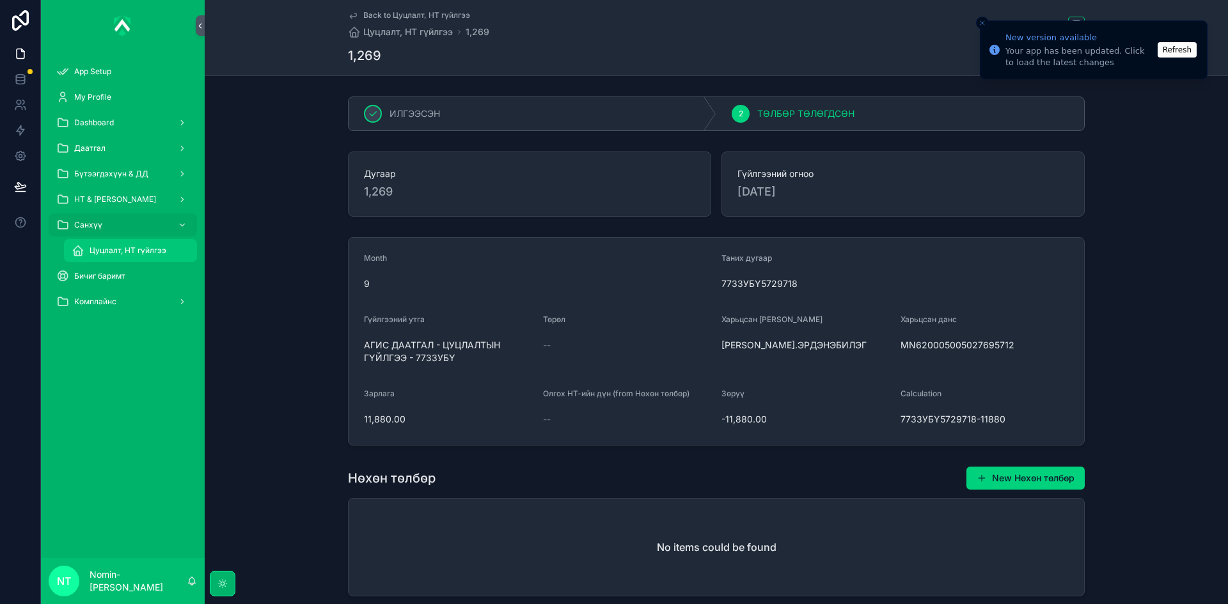
click at [157, 251] on span "Цуцлалт, НТ гүйлгээ" at bounding box center [128, 251] width 77 height 10
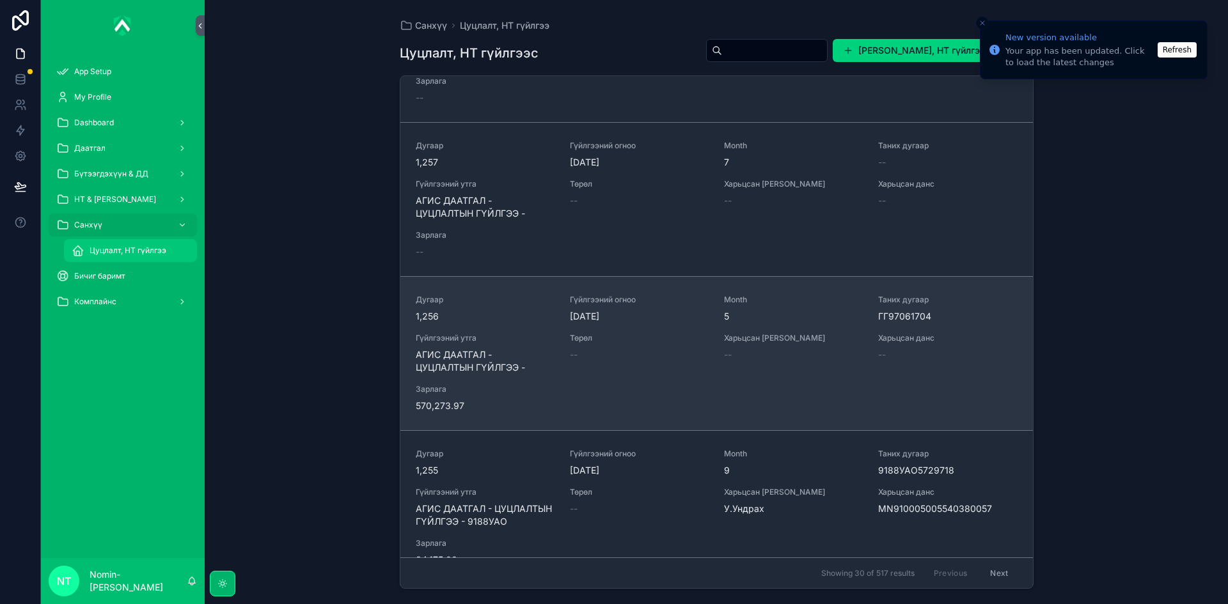
scroll to position [3005, 0]
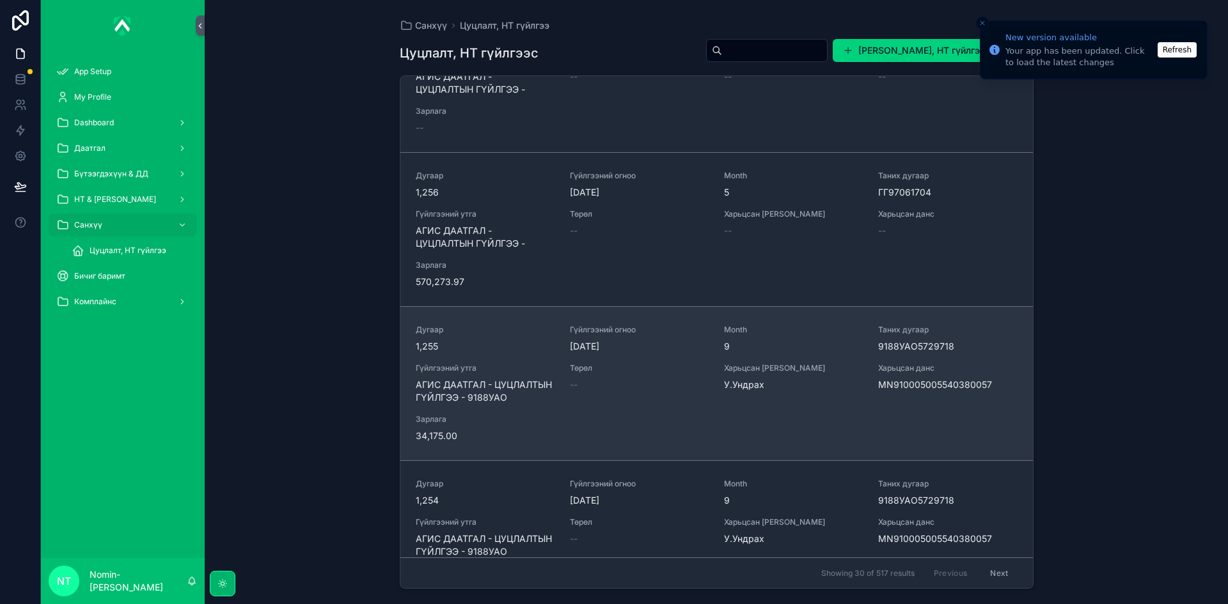
click at [659, 421] on div "Дугаар 1,255 Гүйлгээний огноо [DATE] Month 9 Таних дугаар 9188УАО5729718 Гүйлгэ…" at bounding box center [717, 384] width 602 height 118
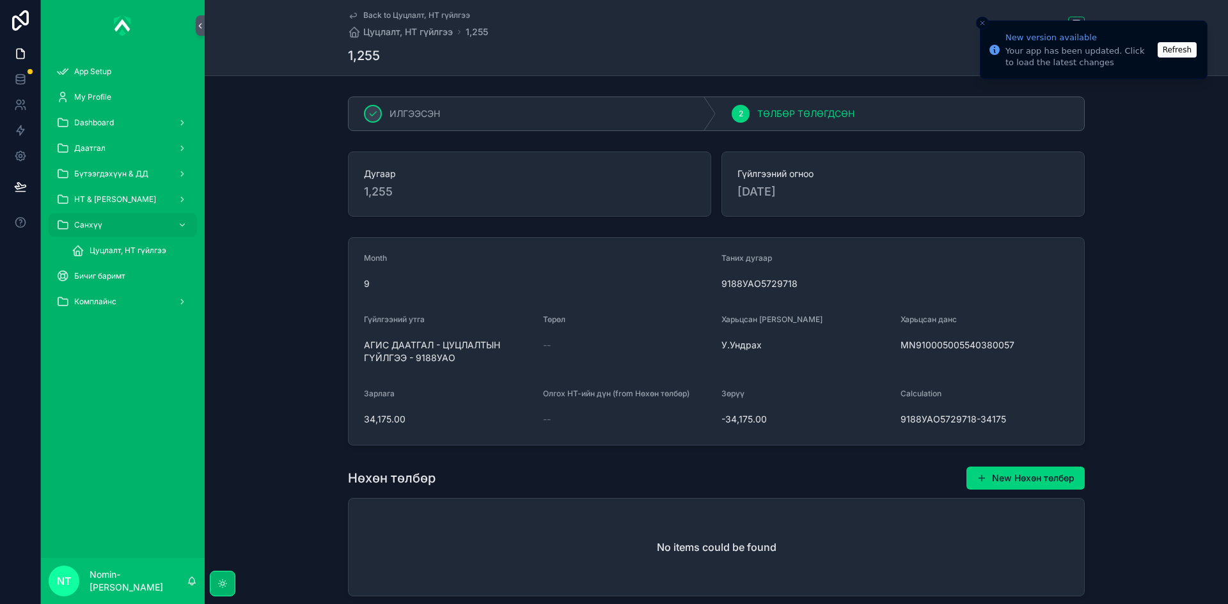
click at [116, 238] on div "Цуцлалт, НТ гүйлгээ" at bounding box center [130, 251] width 148 height 26
drag, startPoint x: 117, startPoint y: 244, endPoint x: 359, endPoint y: 322, distance: 253.8
click at [117, 245] on div "Цуцлалт, НТ гүйлгээ" at bounding box center [131, 250] width 118 height 20
